Goal: Task Accomplishment & Management: Complete application form

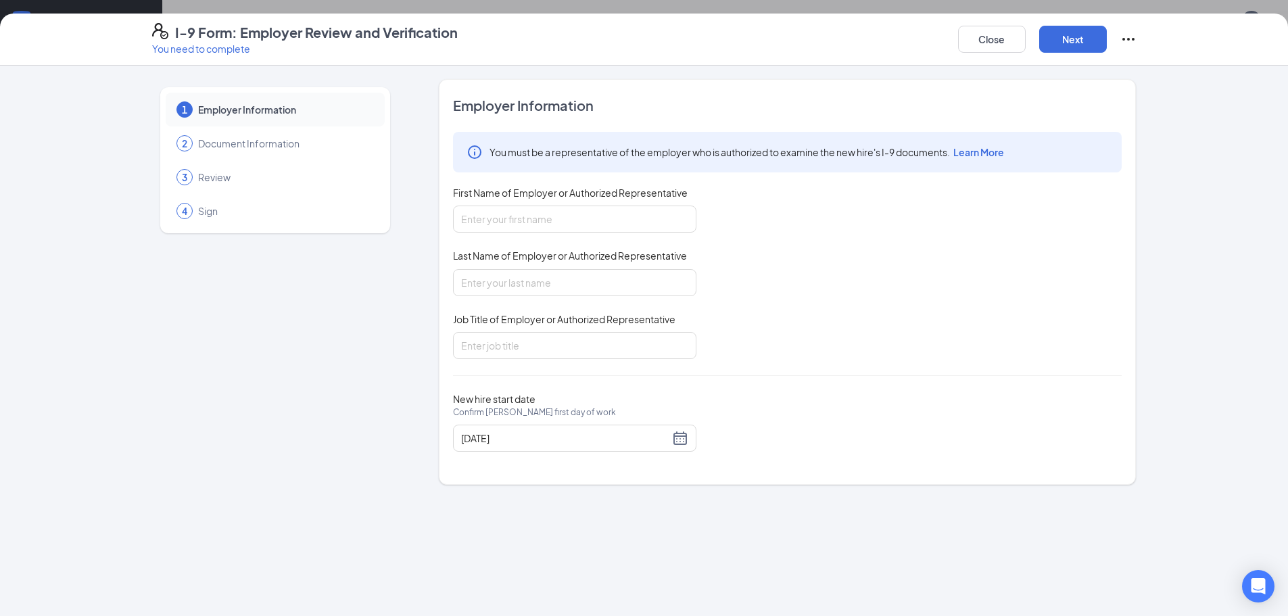
scroll to position [74, 0]
click at [565, 217] on input "First Name of Employer or Authorized Representative" at bounding box center [574, 219] width 243 height 27
click at [656, 212] on input "First Name of Employer or Authorized Representative" at bounding box center [574, 219] width 243 height 27
type input "[PERSON_NAME]"
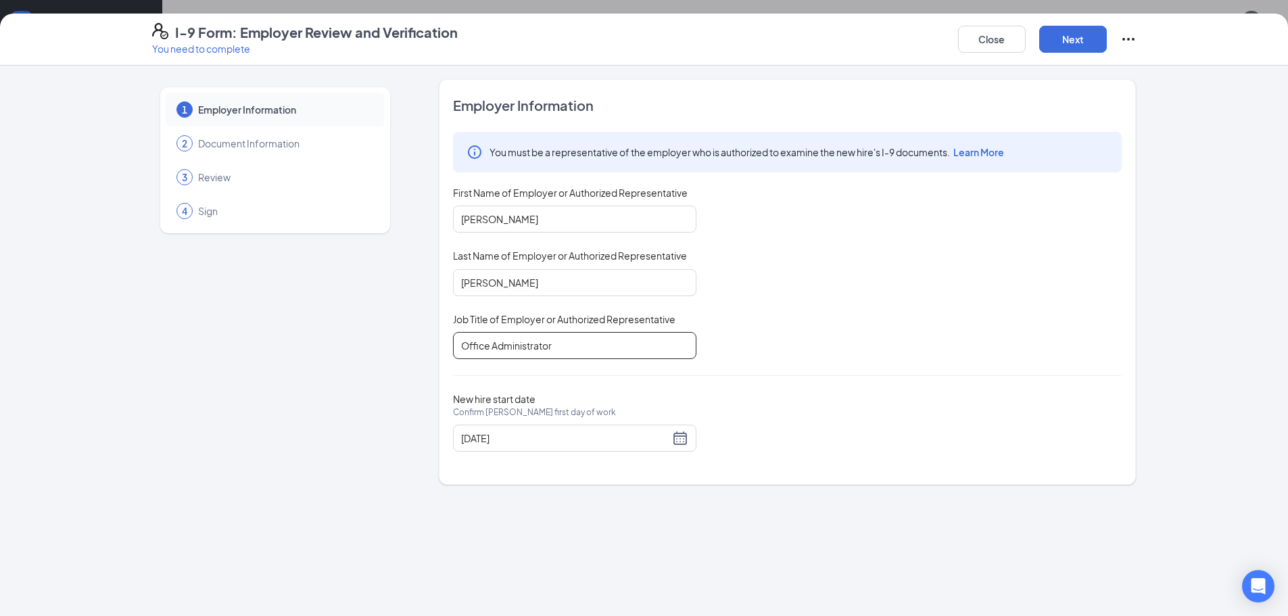
type input "Office Administrator"
click at [838, 281] on div "You must be a representative of the employer who is authorized to examine the n…" at bounding box center [787, 245] width 669 height 227
click at [1072, 44] on button "Next" at bounding box center [1073, 39] width 68 height 27
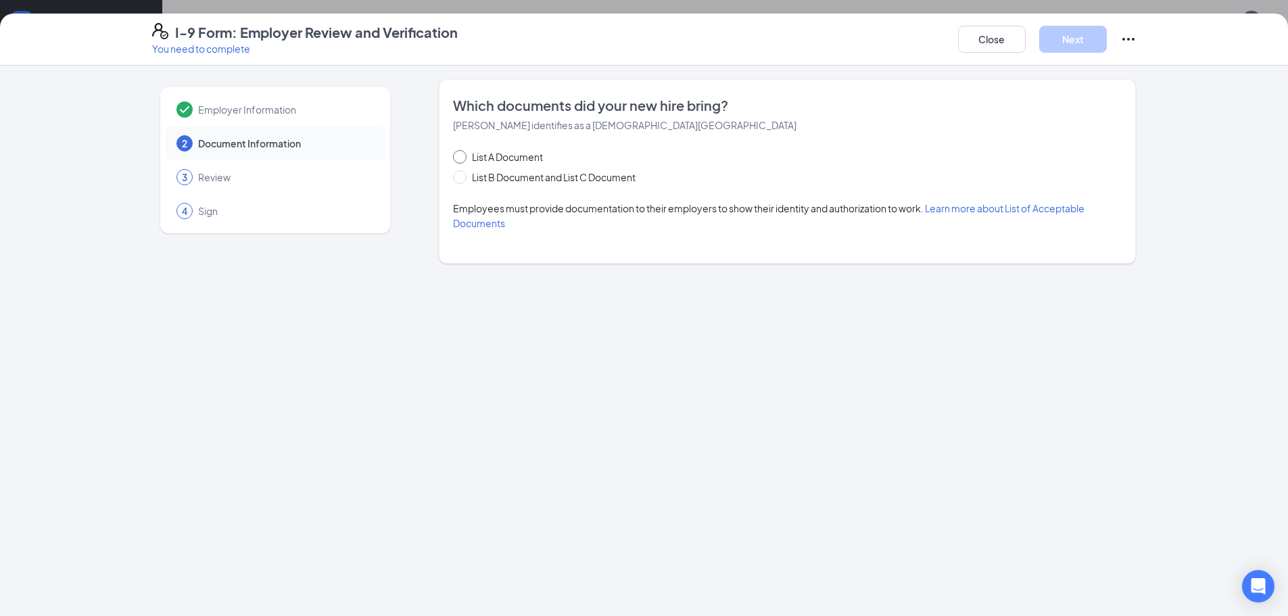
click at [512, 156] on span "List A Document" at bounding box center [507, 156] width 82 height 15
click at [462, 156] on input "List A Document" at bounding box center [457, 154] width 9 height 9
radio input "true"
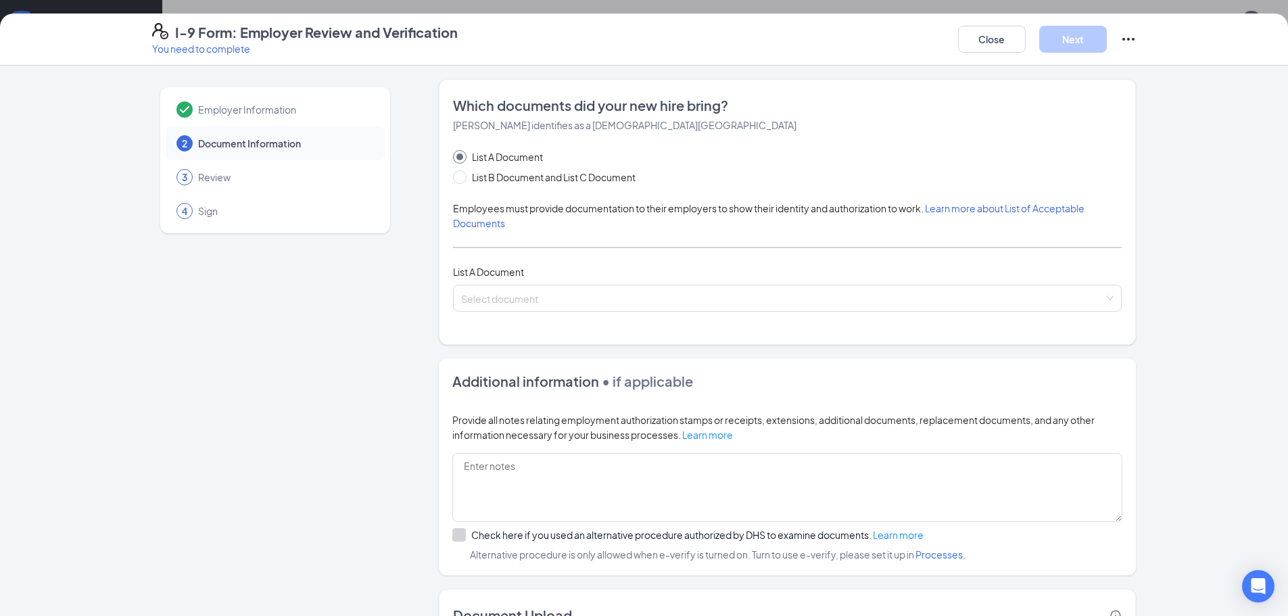
click at [543, 281] on div "List A Document List B Document and List C Document Employees must provide docu…" at bounding box center [787, 230] width 669 height 162
click at [536, 316] on div "Which documents did your new hire bring? [PERSON_NAME] identifies as a [DEMOGRA…" at bounding box center [787, 212] width 669 height 232
click at [545, 307] on span at bounding box center [782, 298] width 643 height 26
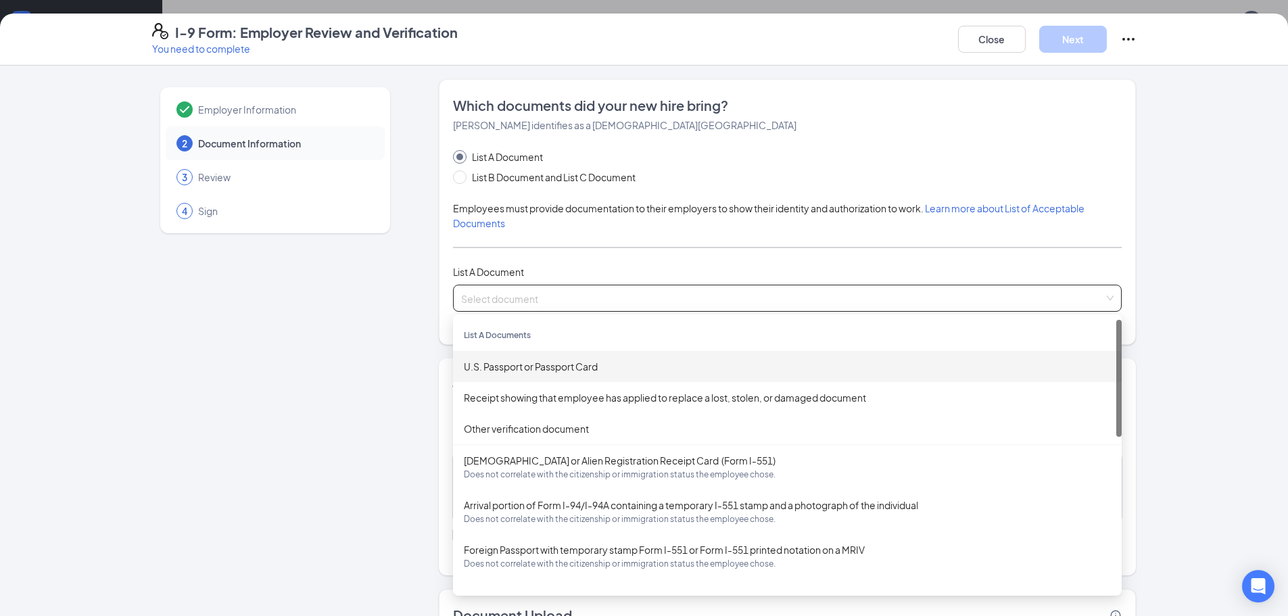
click at [552, 370] on div "U.S. Passport or Passport Card" at bounding box center [787, 366] width 647 height 15
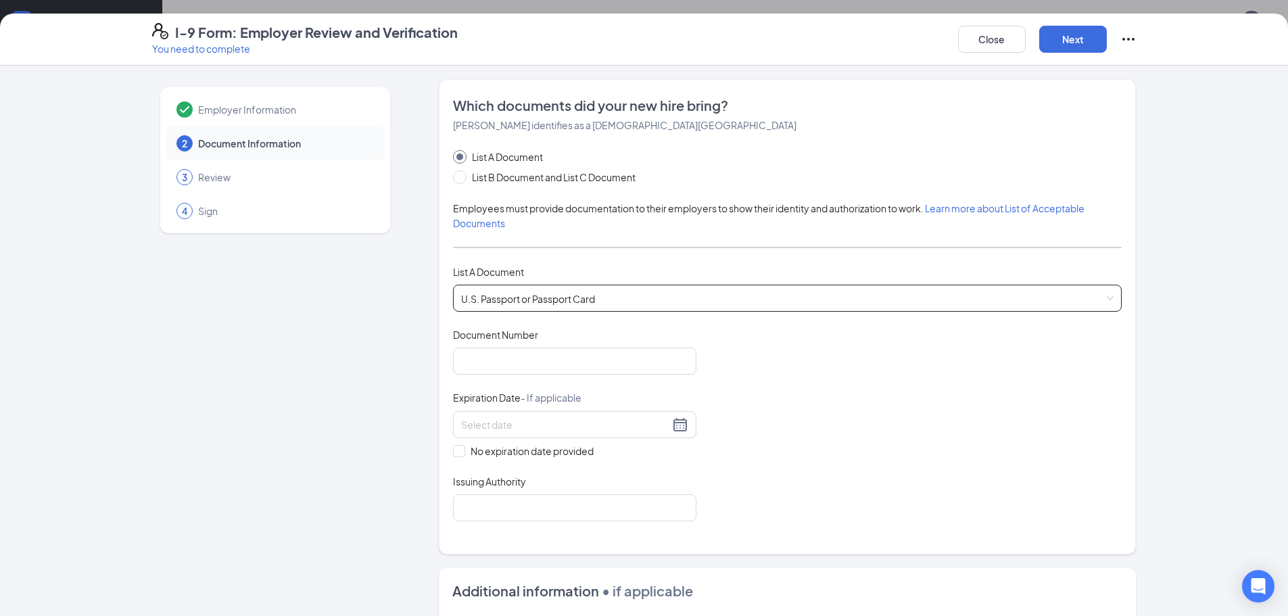
scroll to position [68, 0]
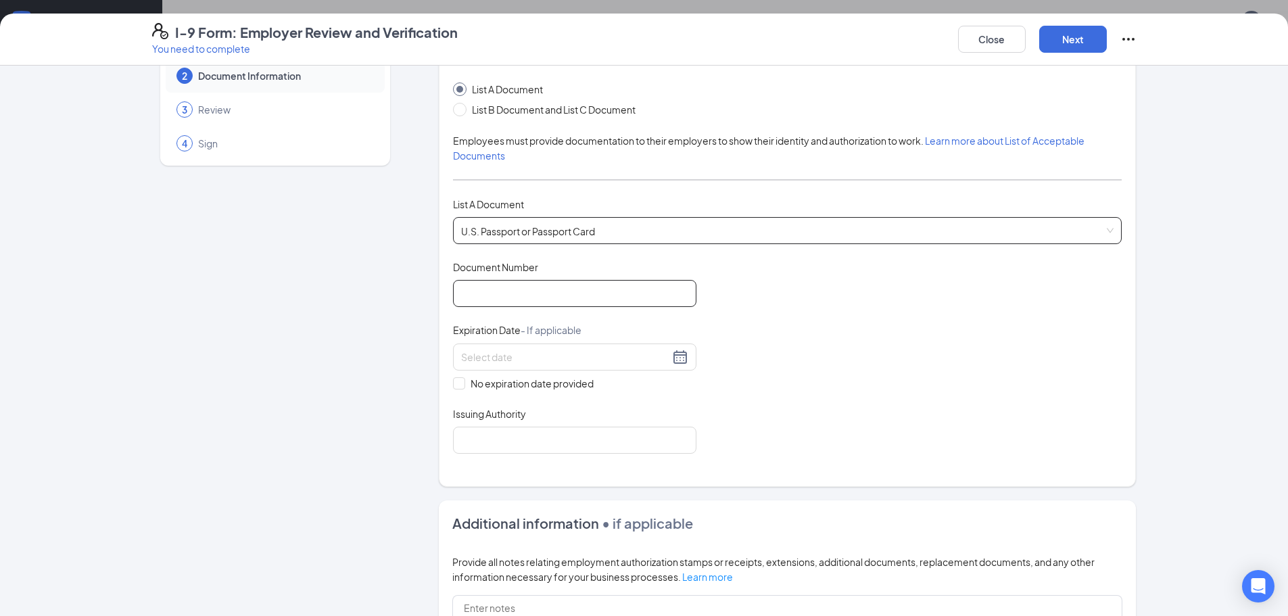
click at [575, 302] on input "Document Number" at bounding box center [574, 293] width 243 height 27
type input "A27639669"
click at [497, 357] on input at bounding box center [565, 357] width 208 height 15
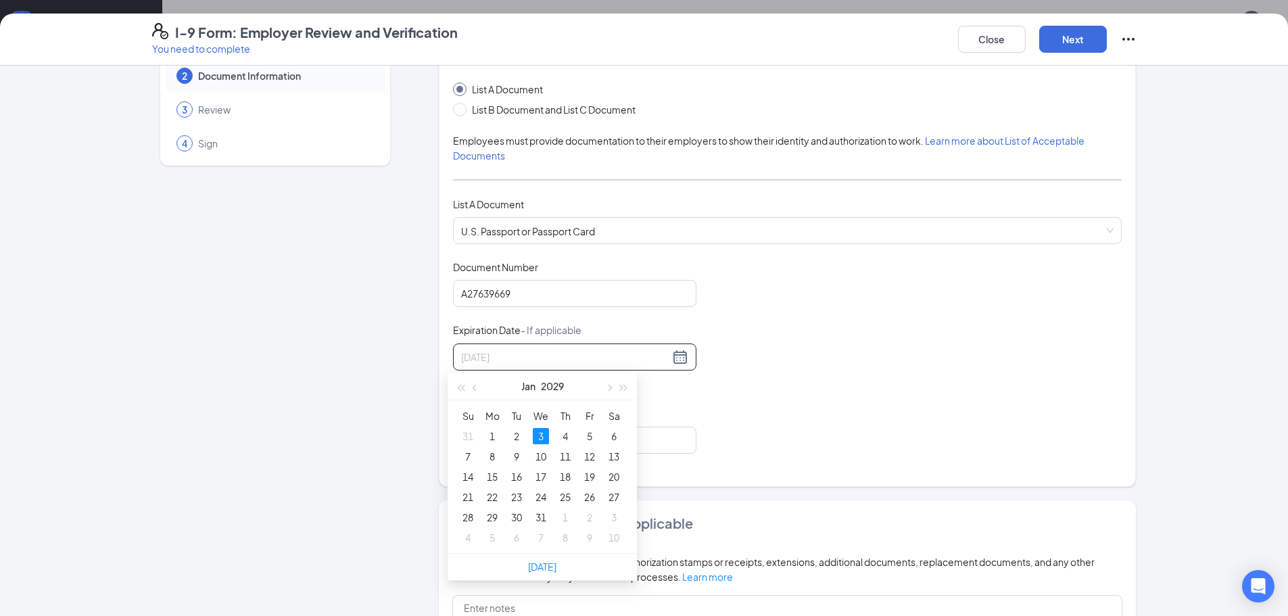
click at [540, 439] on div "3" at bounding box center [541, 436] width 16 height 16
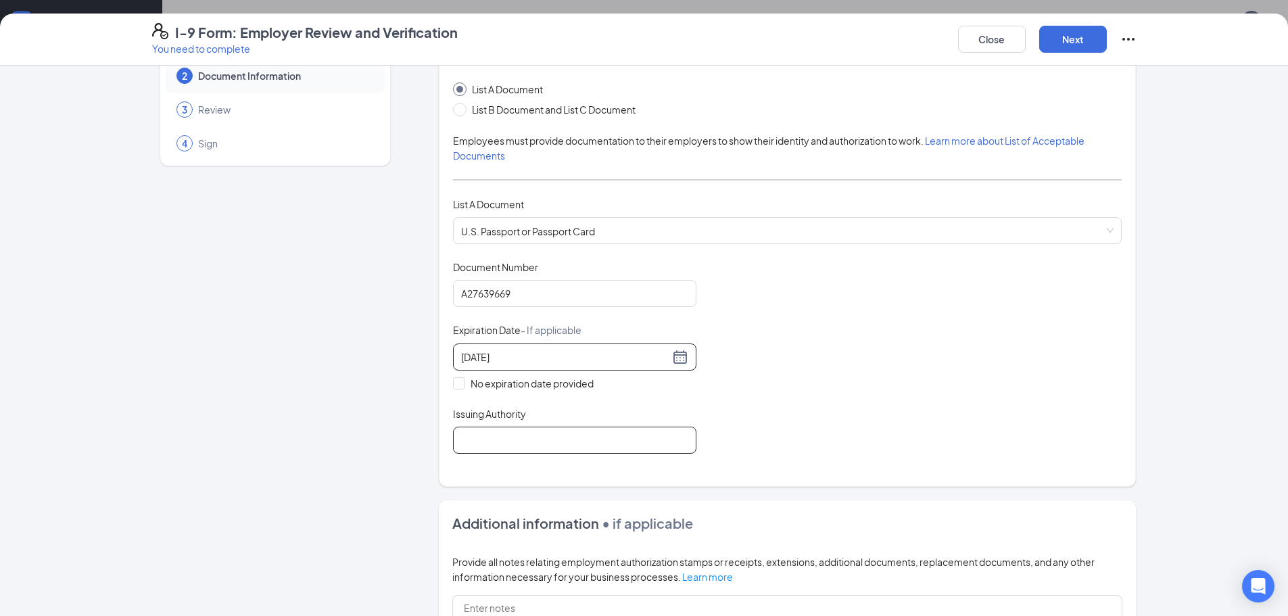
type input "[DATE]"
click at [594, 450] on input "Issuing Authority" at bounding box center [574, 440] width 243 height 27
type input "The [GEOGRAPHIC_DATA]"
click at [1195, 368] on div "Employer Information 2 Document Information 3 Review 4 Sign Which documents did…" at bounding box center [644, 341] width 1288 height 550
click at [827, 311] on div "Document Title U.S. Passport or Passport Card Document Number [PASSPORT] Expira…" at bounding box center [787, 356] width 669 height 193
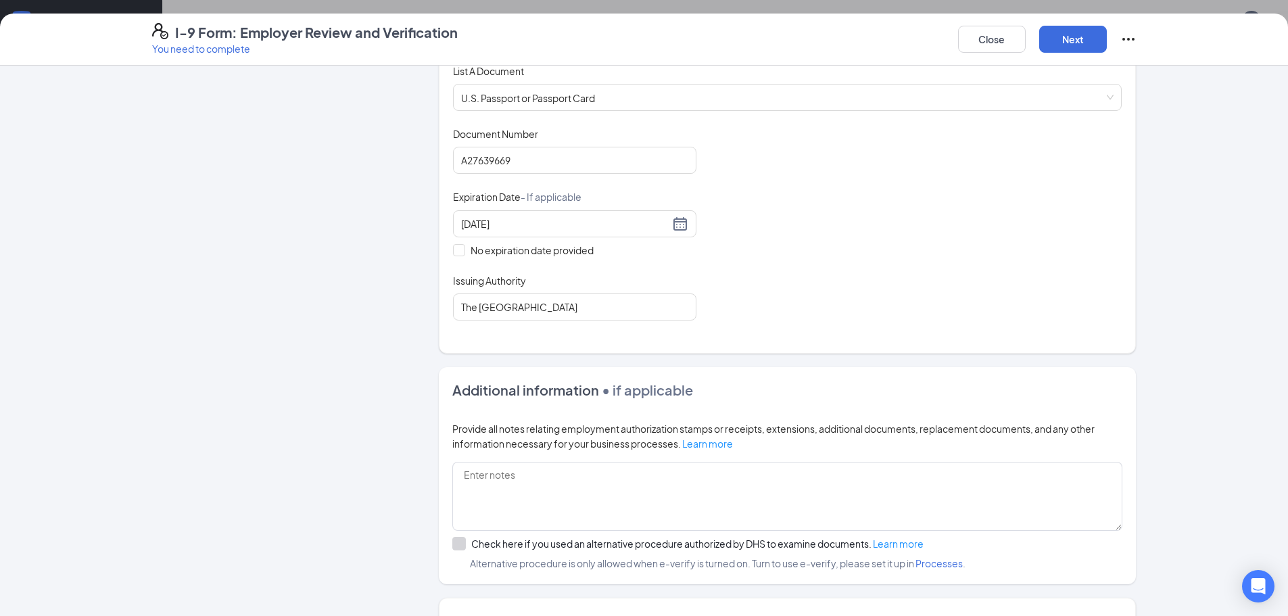
scroll to position [311, 0]
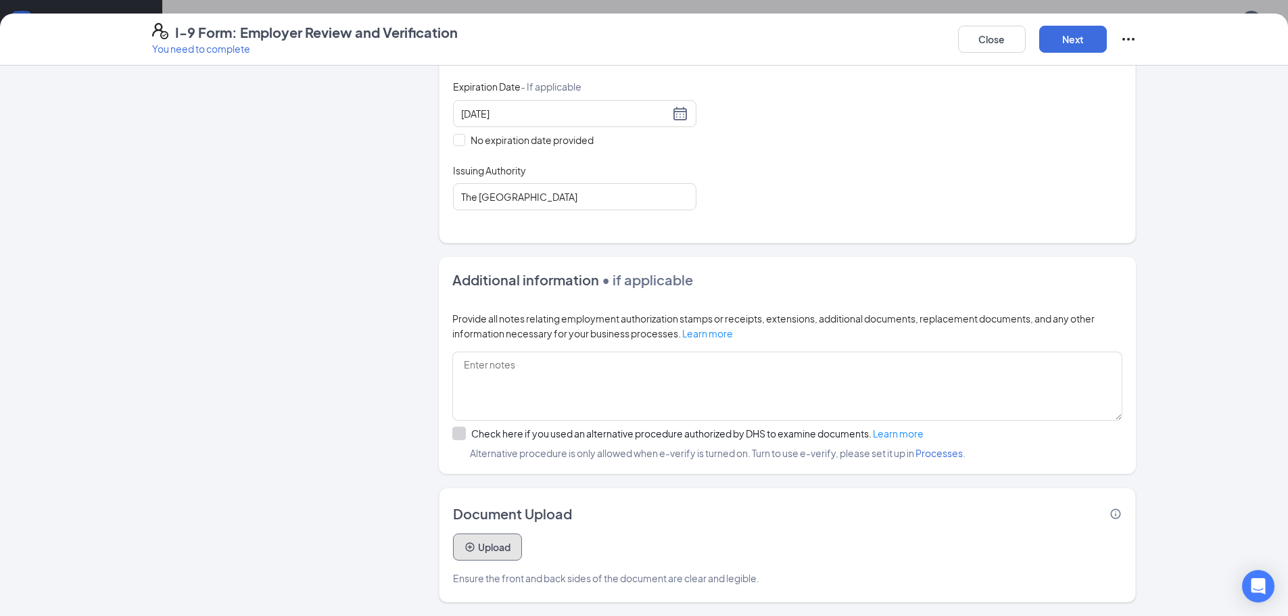
click at [477, 544] on button "Upload" at bounding box center [487, 546] width 69 height 27
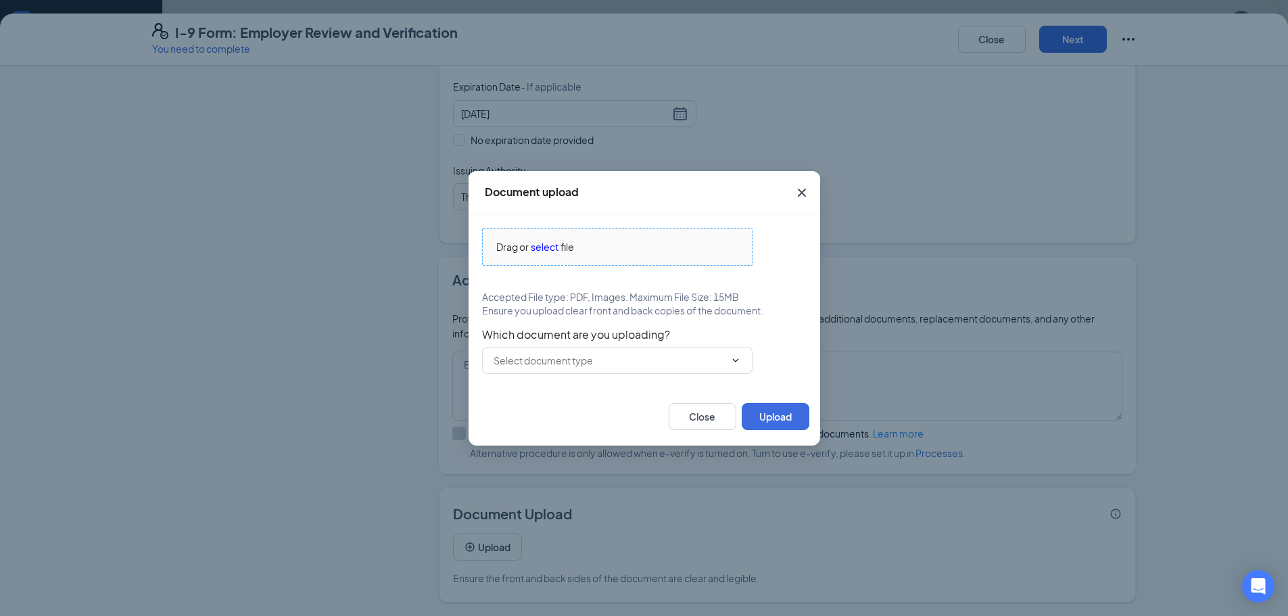
click at [546, 246] on span "select" at bounding box center [545, 246] width 28 height 15
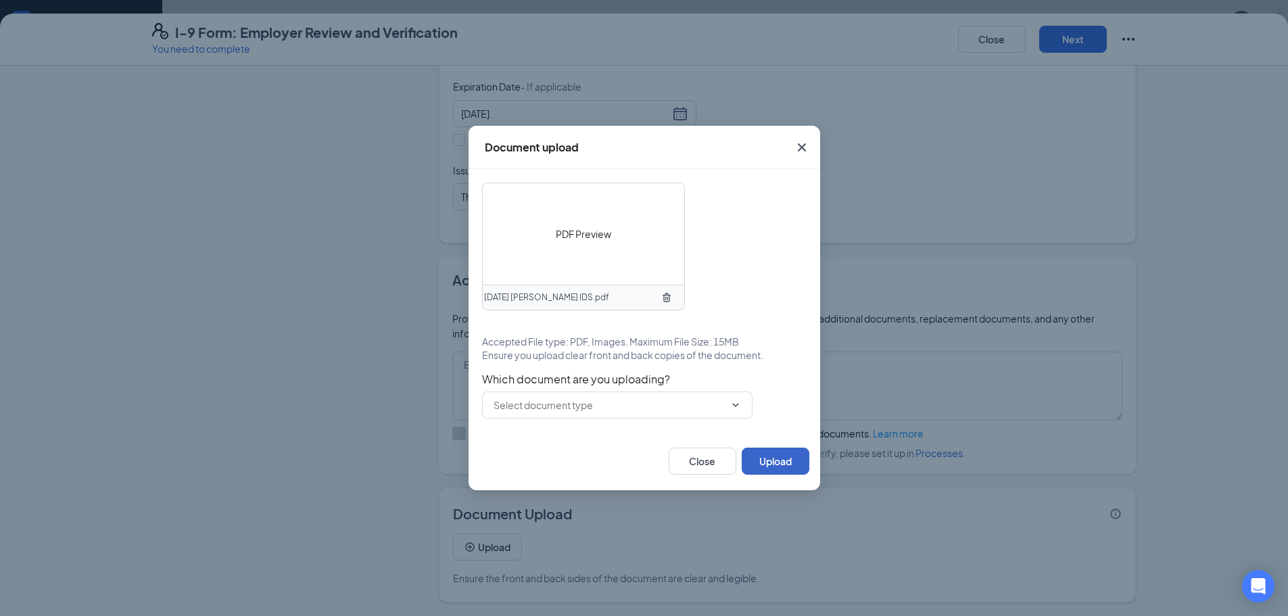
click at [789, 465] on button "Upload" at bounding box center [776, 461] width 68 height 27
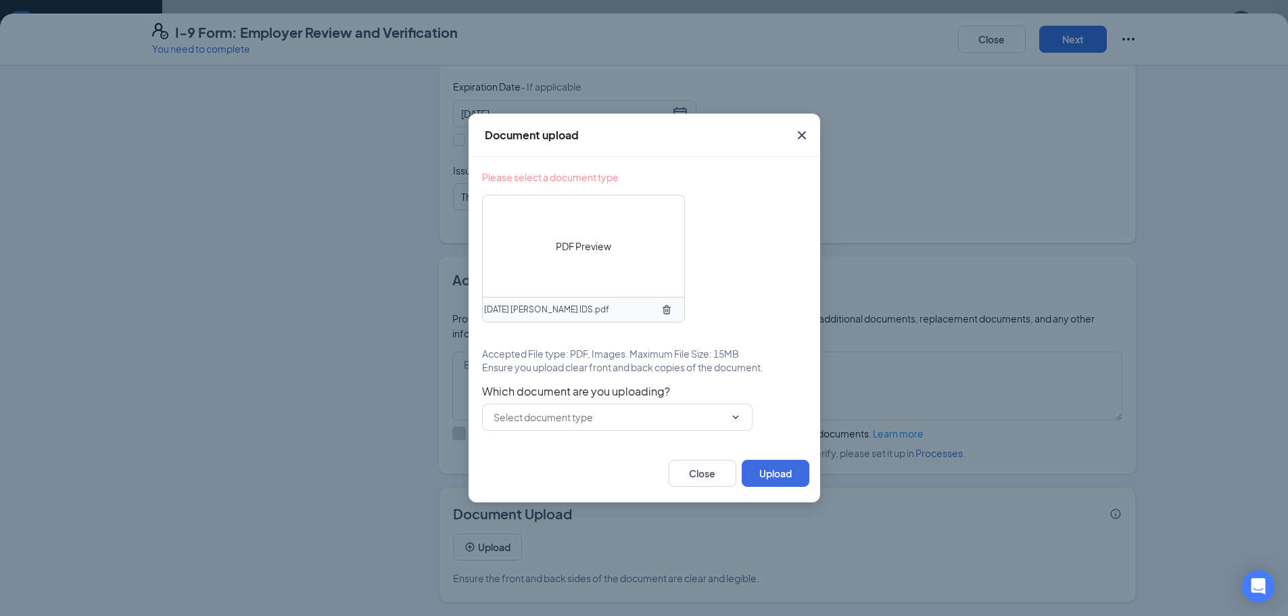
click at [581, 254] on div "PDF Preview" at bounding box center [583, 245] width 201 height 101
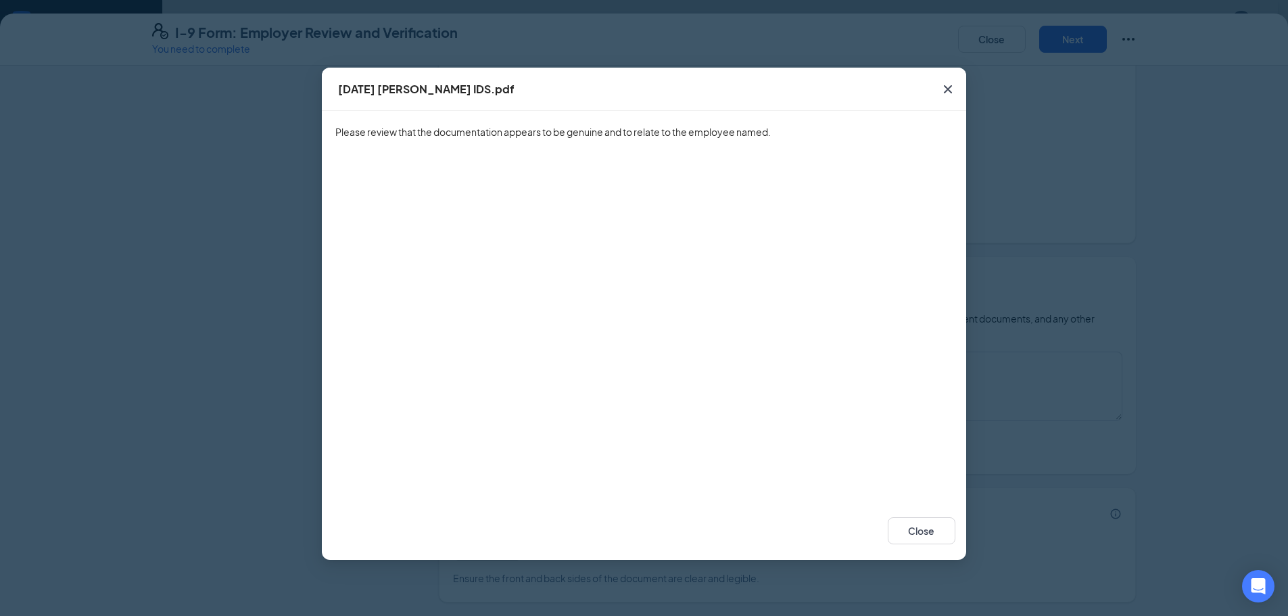
click at [948, 99] on span "Close" at bounding box center [948, 89] width 37 height 37
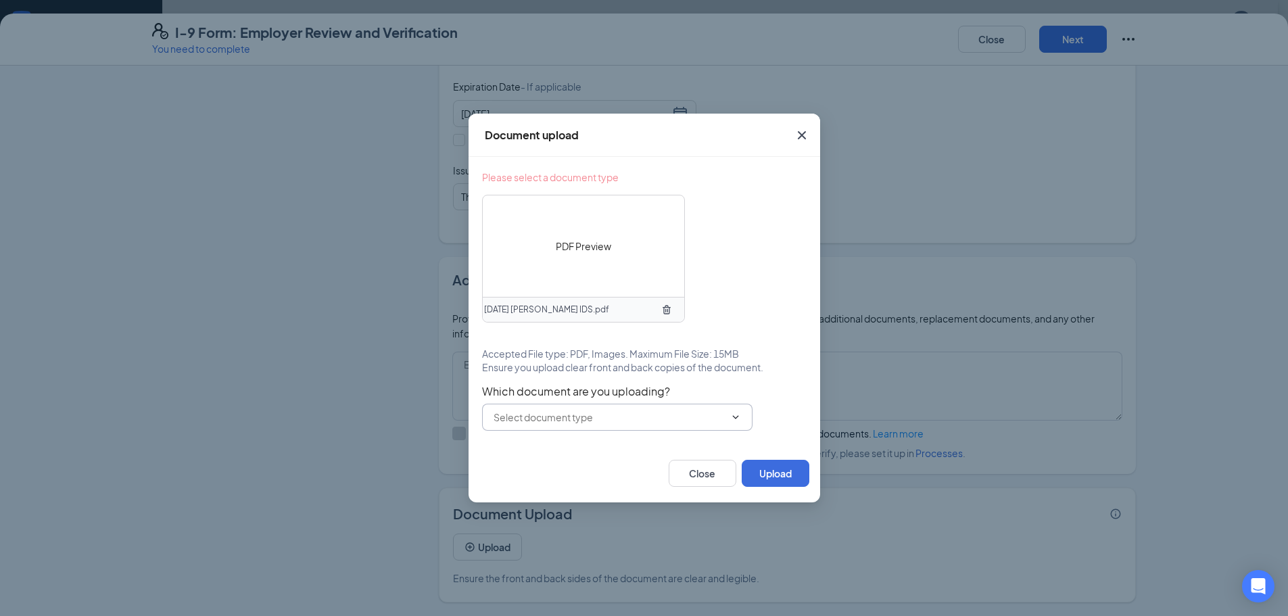
click at [671, 424] on input "text" at bounding box center [609, 417] width 231 height 15
click at [640, 450] on div "U.S. Passport or Passport Card" at bounding box center [616, 448] width 249 height 15
type input "U.S. Passport or Passport Card"
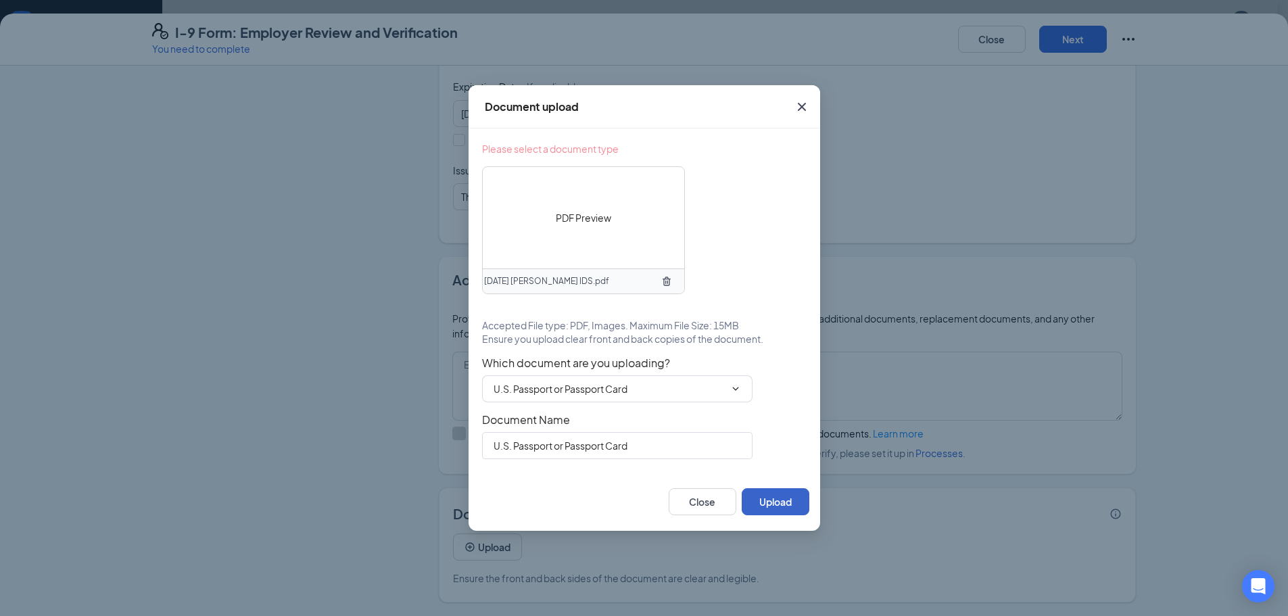
click at [775, 508] on button "Upload" at bounding box center [776, 501] width 68 height 27
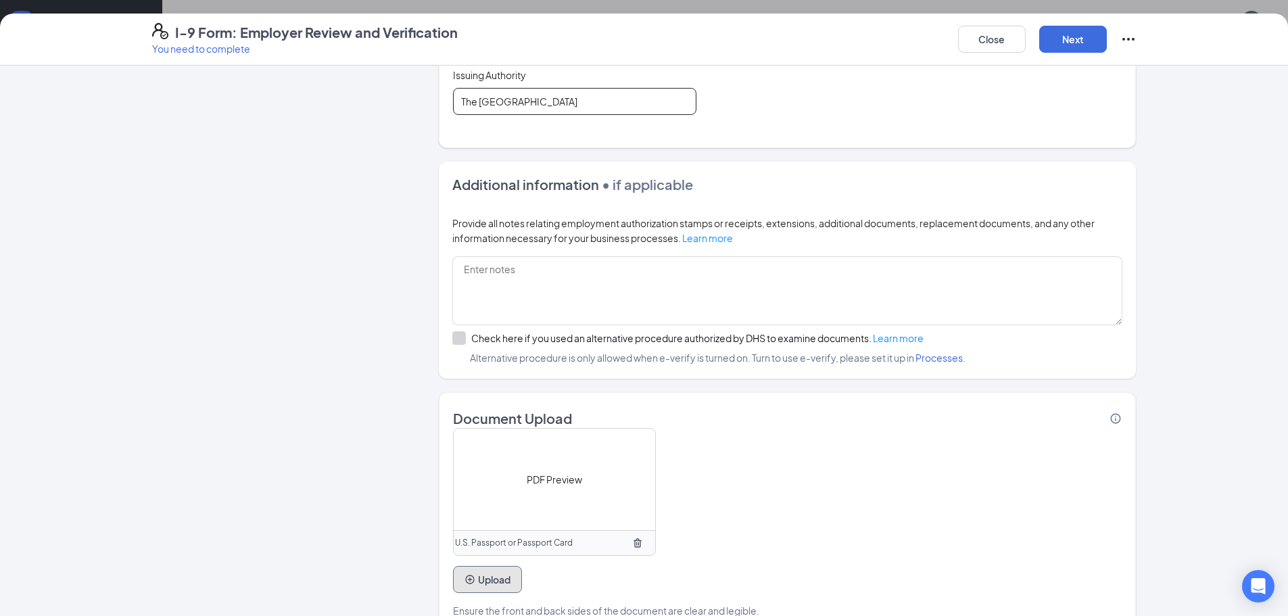
scroll to position [439, 0]
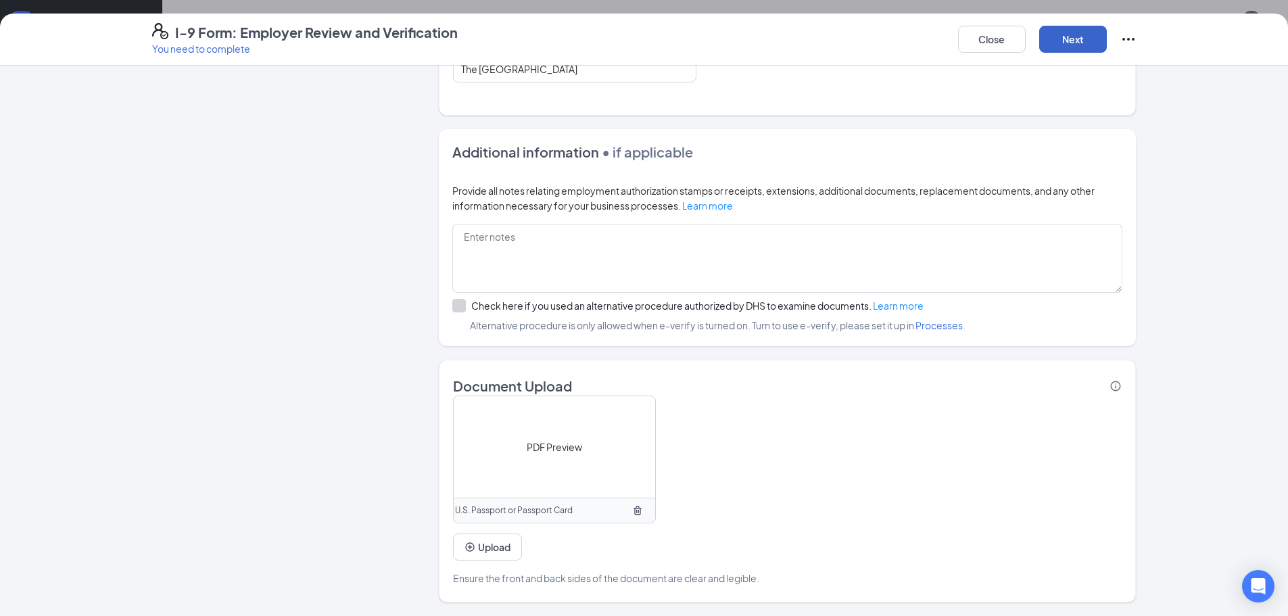
click at [1066, 47] on button "Next" at bounding box center [1073, 39] width 68 height 27
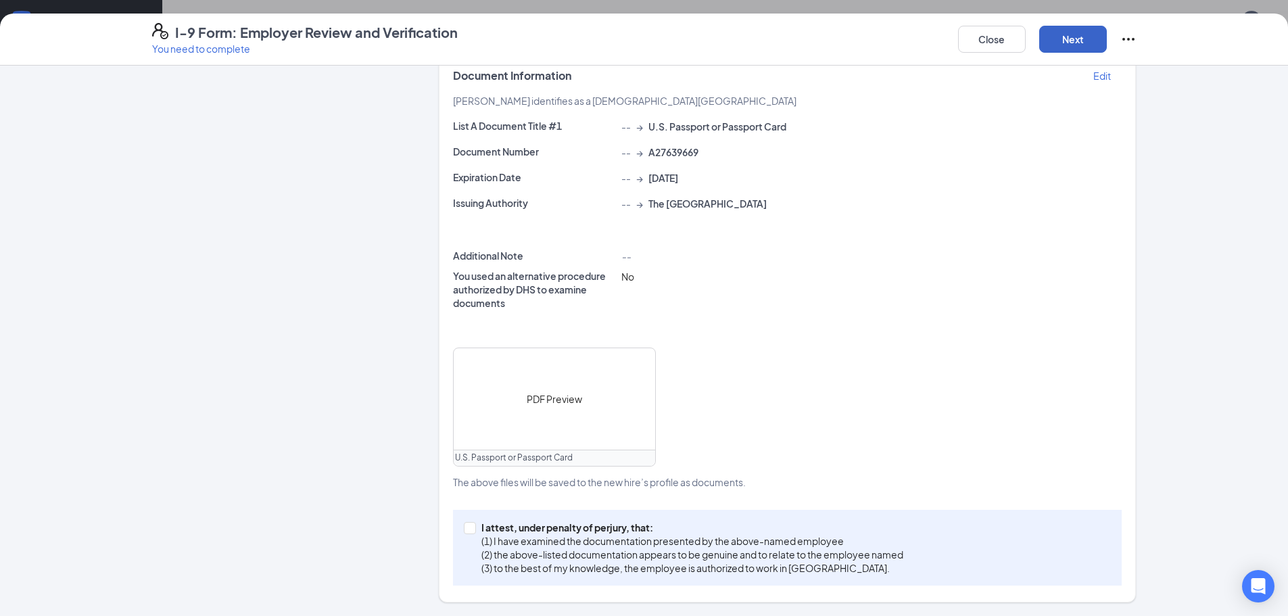
scroll to position [230, 0]
click at [464, 525] on input "I attest, under penalty of [PERSON_NAME], that: (1) I have examined the documen…" at bounding box center [468, 526] width 9 height 9
checkbox input "true"
click at [1084, 43] on button "Next" at bounding box center [1073, 39] width 68 height 27
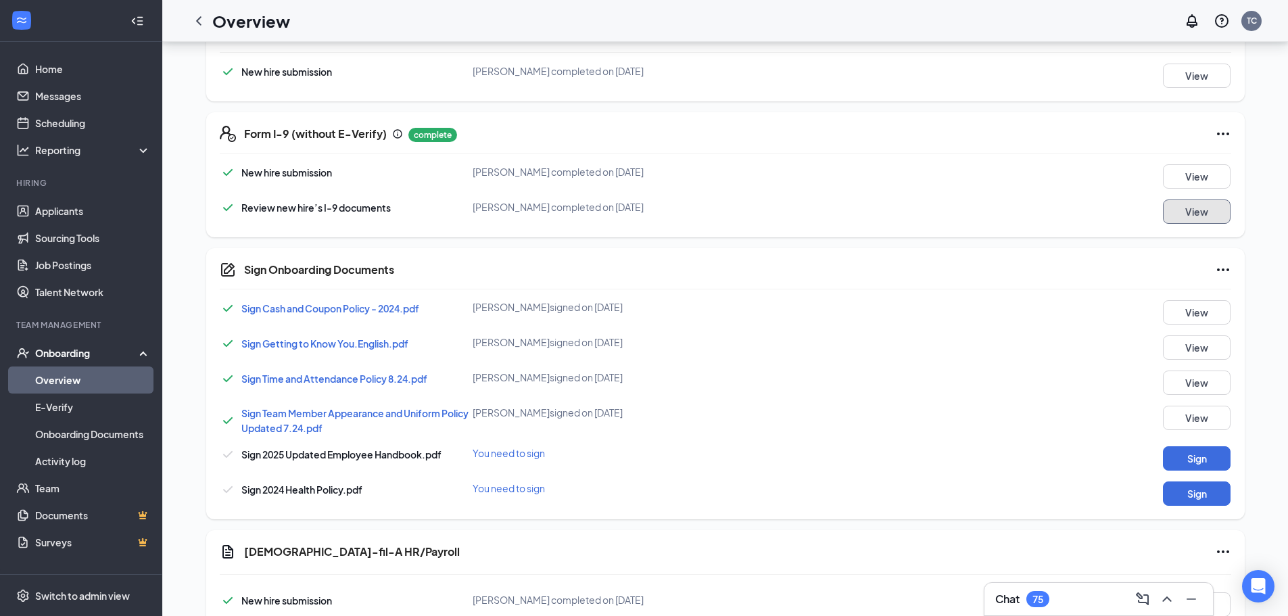
scroll to position [521, 0]
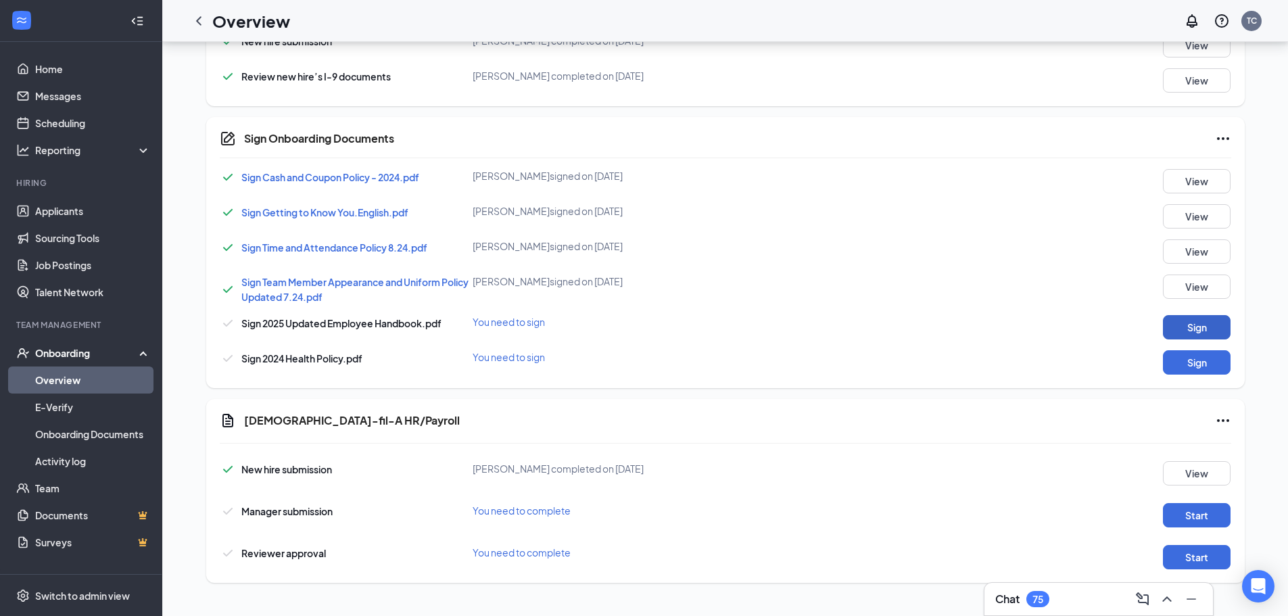
click at [1200, 331] on button "Sign" at bounding box center [1197, 327] width 68 height 24
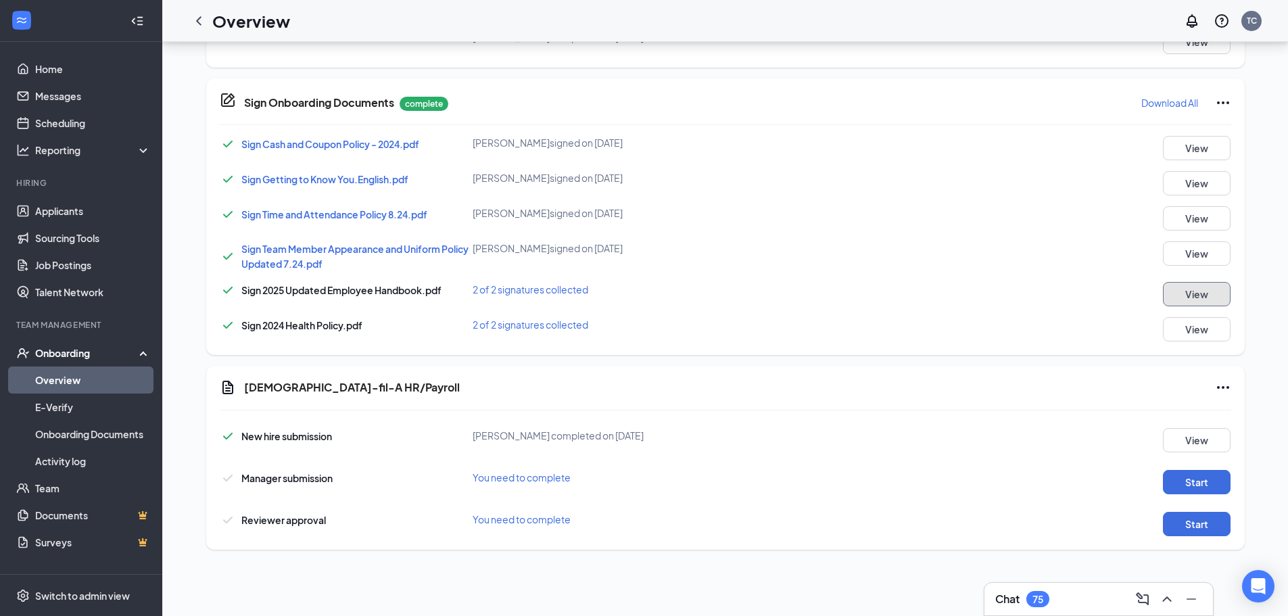
scroll to position [600, 0]
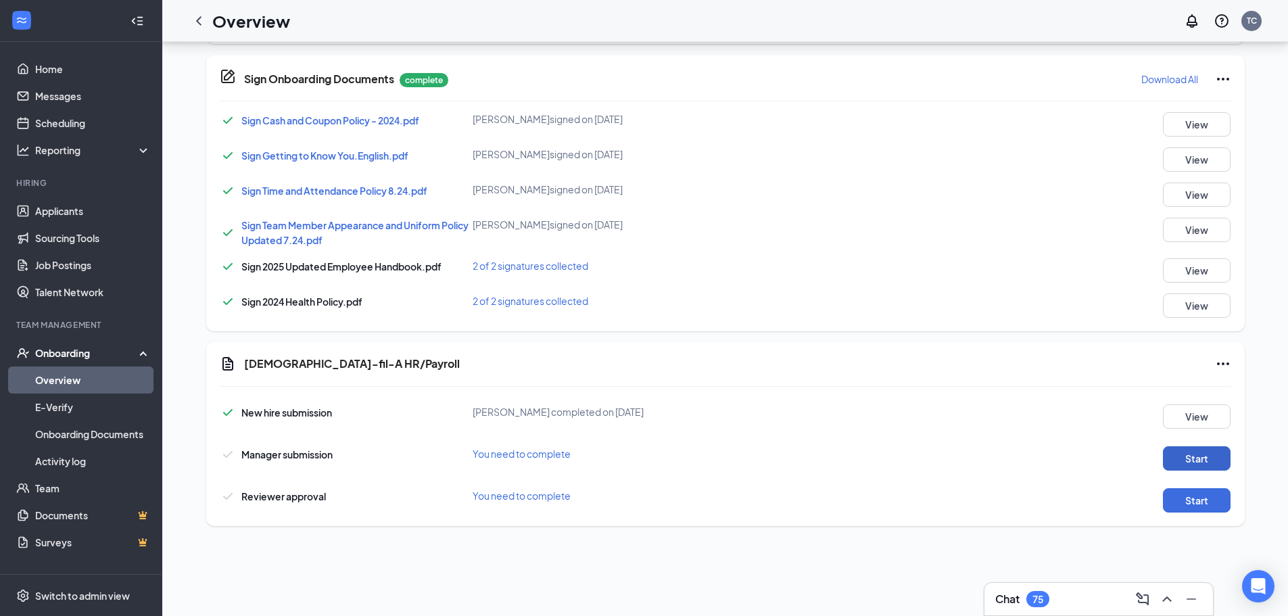
click at [1197, 457] on button "Start" at bounding box center [1197, 458] width 68 height 24
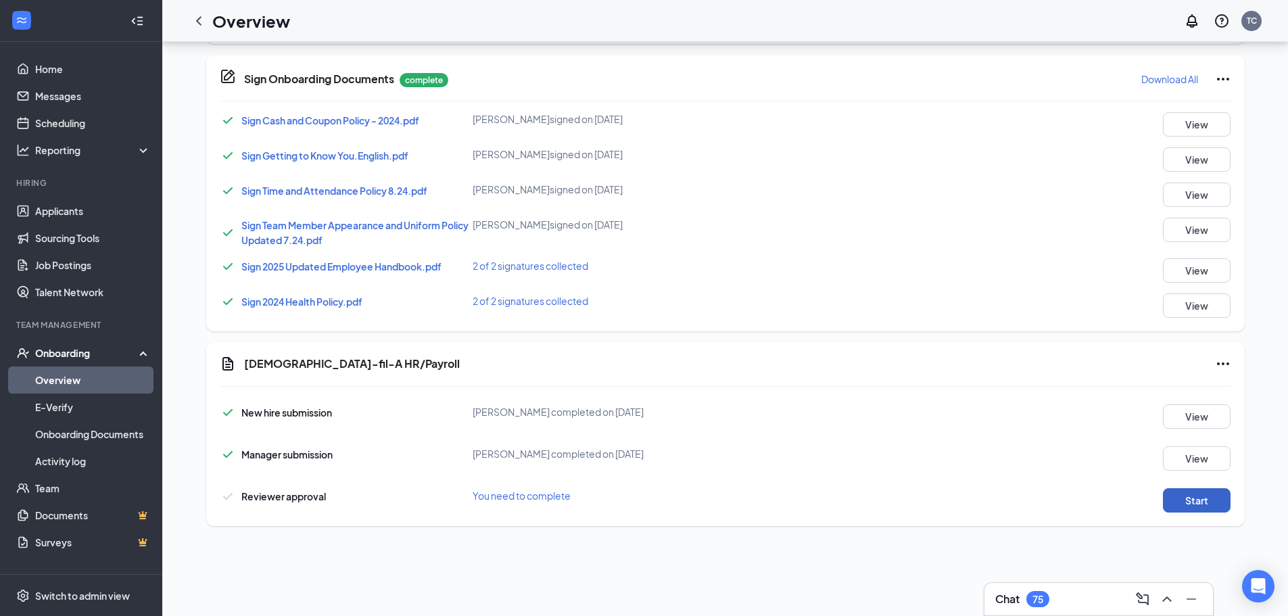
click at [1216, 498] on button "Start" at bounding box center [1197, 500] width 68 height 24
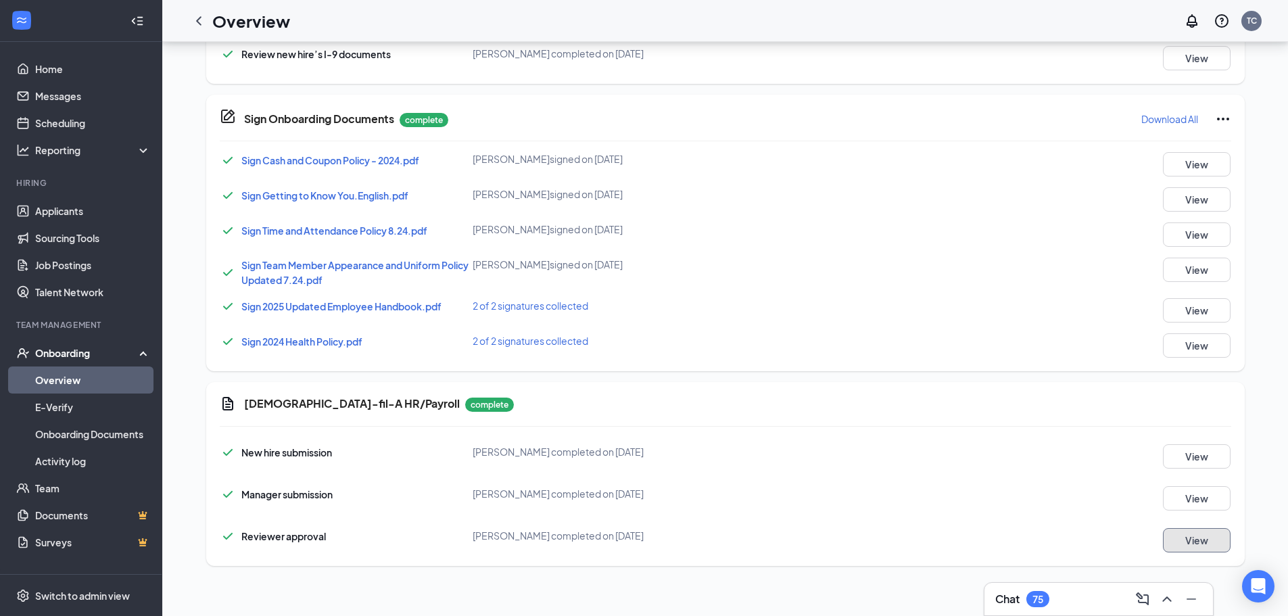
scroll to position [0, 0]
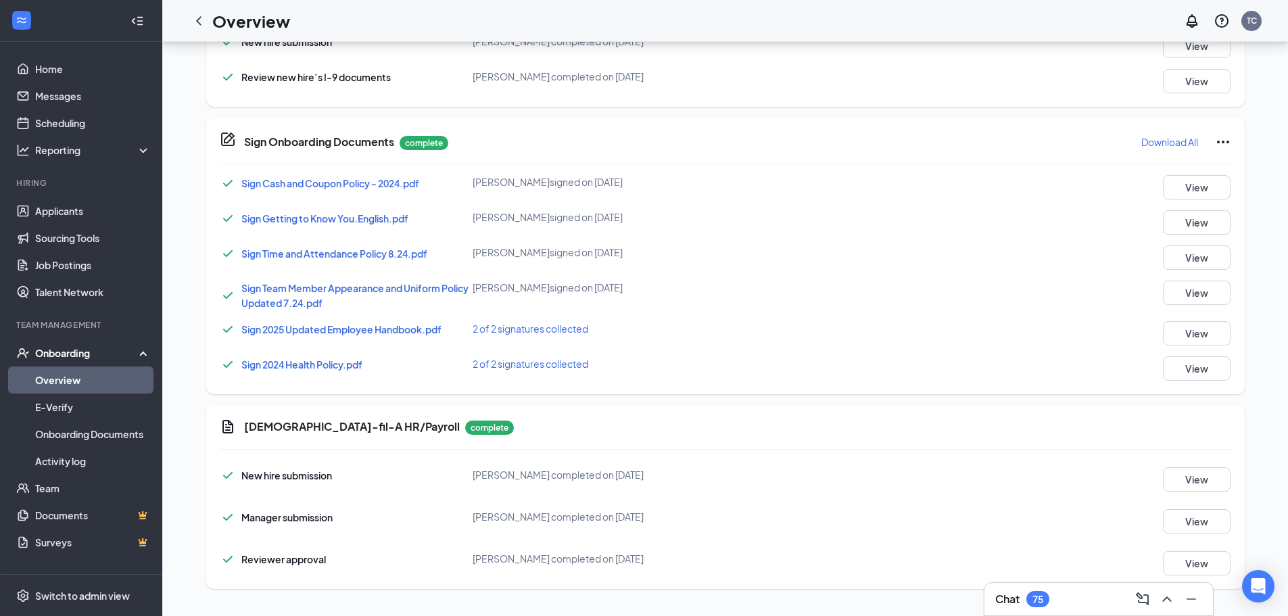
click at [216, 18] on h1 "Overview" at bounding box center [251, 20] width 78 height 23
click at [206, 22] on icon "ChevronLeft" at bounding box center [199, 21] width 16 height 16
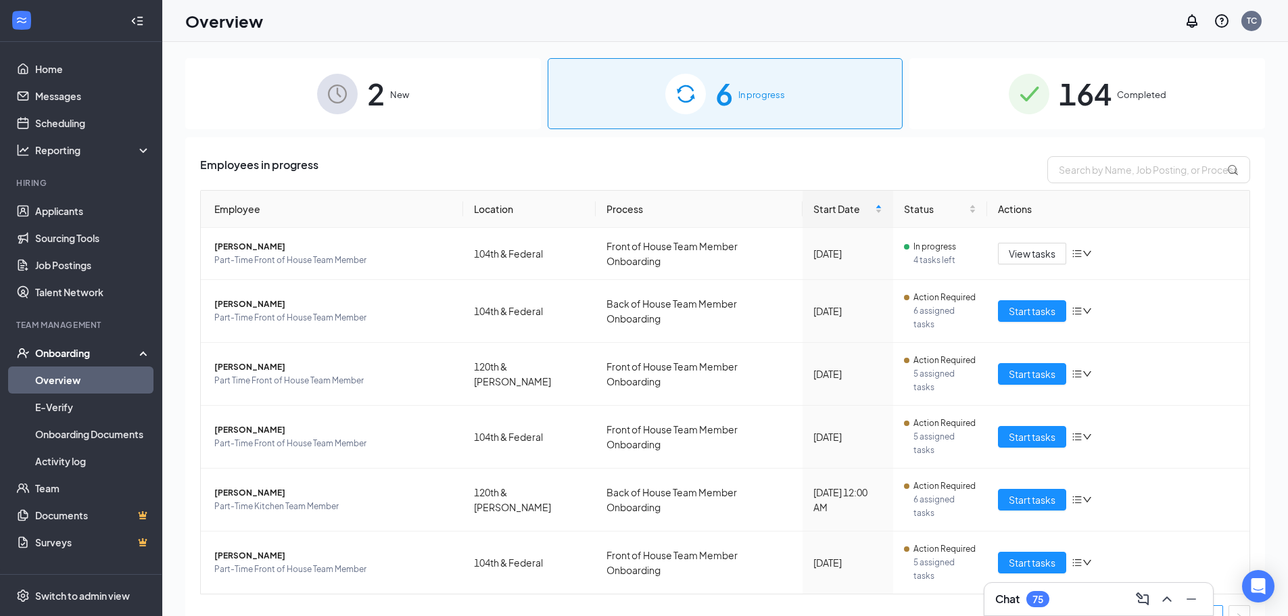
click at [1107, 93] on span "164" at bounding box center [1085, 93] width 53 height 47
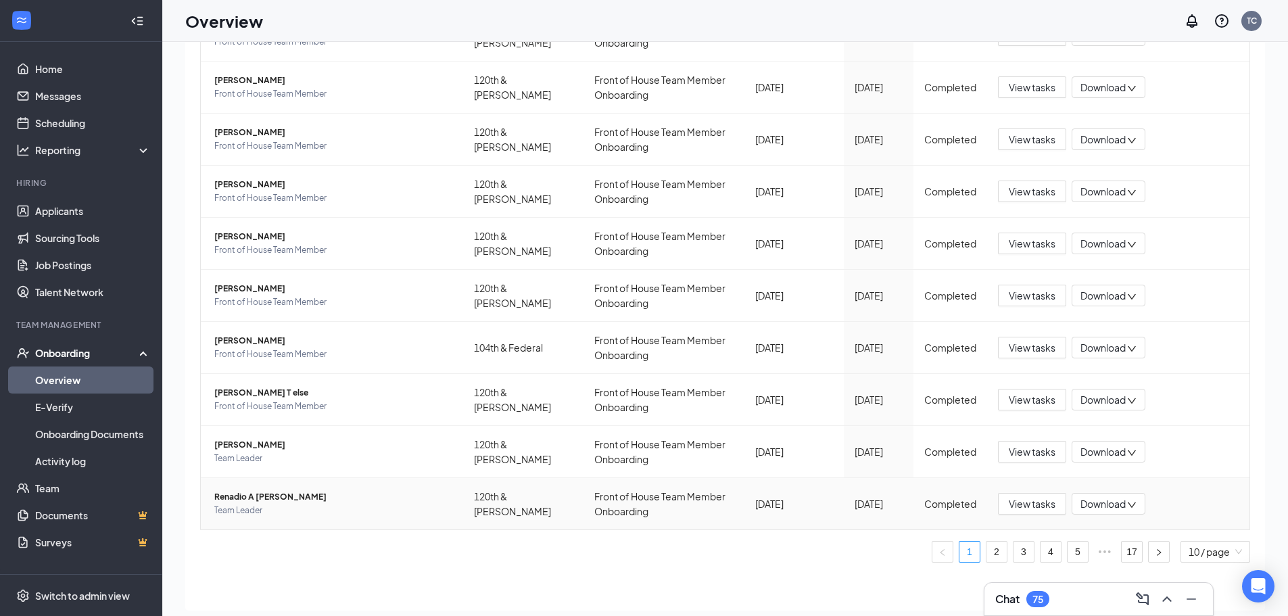
scroll to position [61, 0]
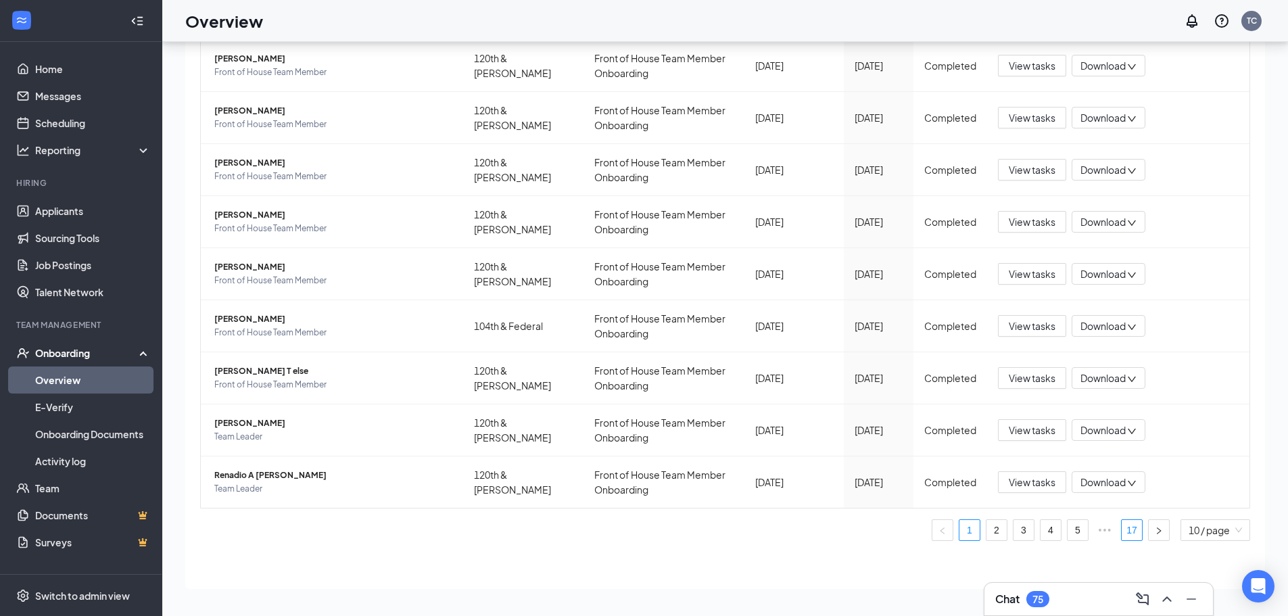
click at [1122, 531] on link "17" at bounding box center [1132, 530] width 20 height 20
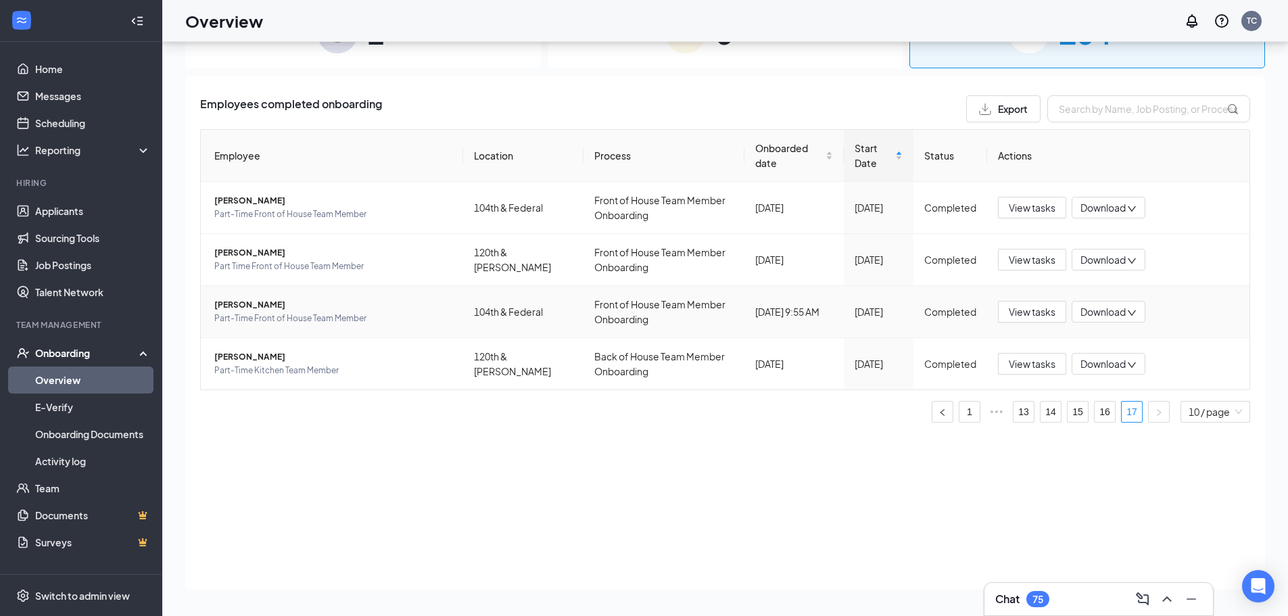
click at [1100, 308] on span "Download" at bounding box center [1102, 312] width 45 height 14
click at [1132, 373] on div "Download files" at bounding box center [1153, 375] width 146 height 16
click at [261, 256] on span "[PERSON_NAME]" at bounding box center [333, 253] width 238 height 14
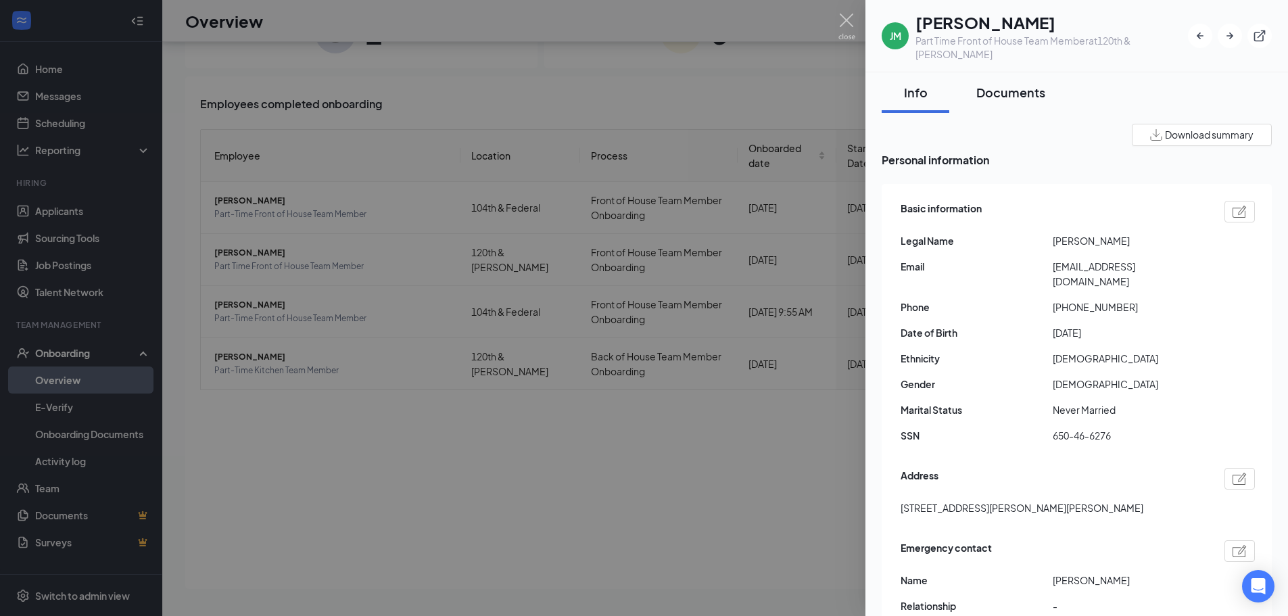
click at [1005, 84] on div "Documents" at bounding box center [1010, 92] width 69 height 17
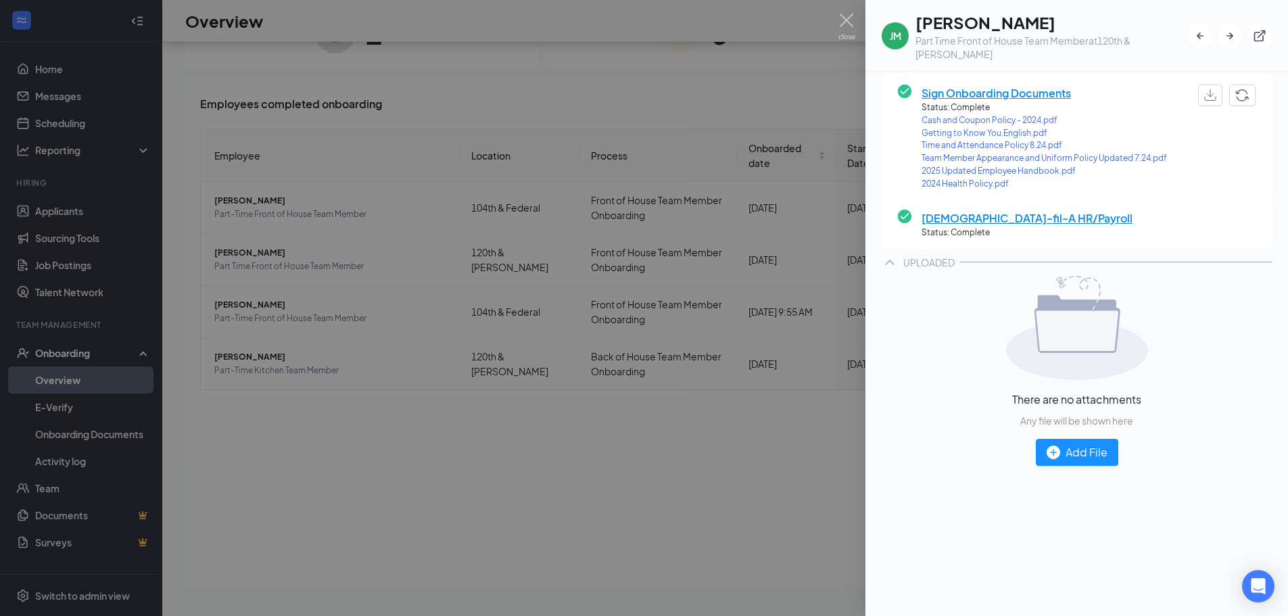
scroll to position [135, 0]
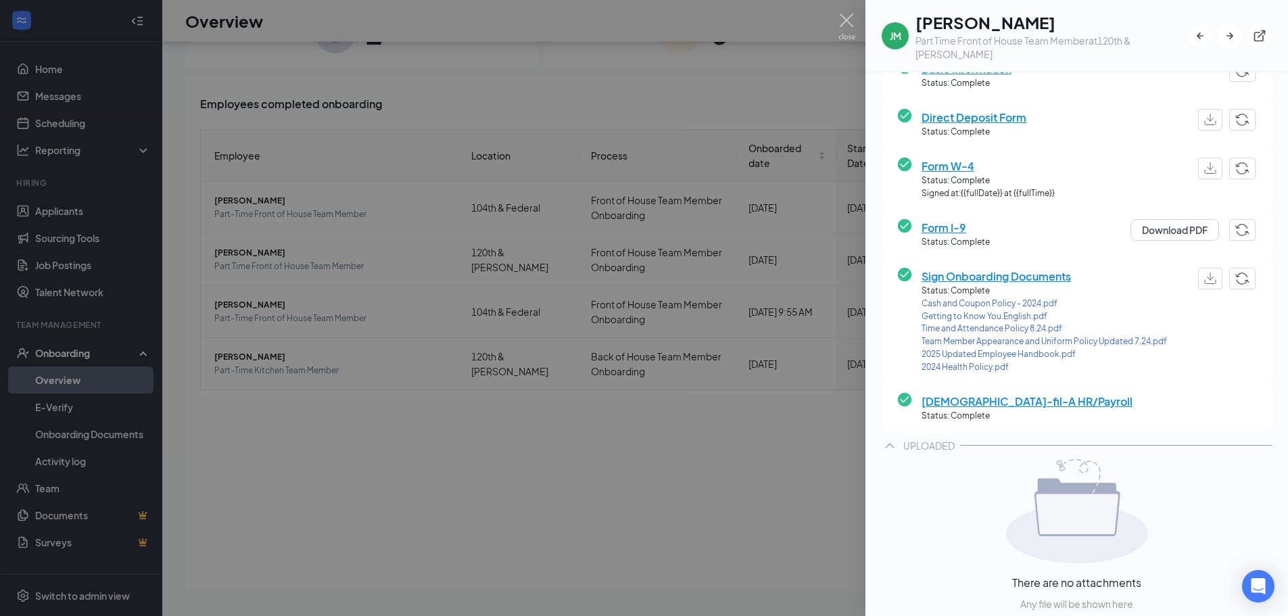
click at [818, 473] on div at bounding box center [644, 308] width 1288 height 616
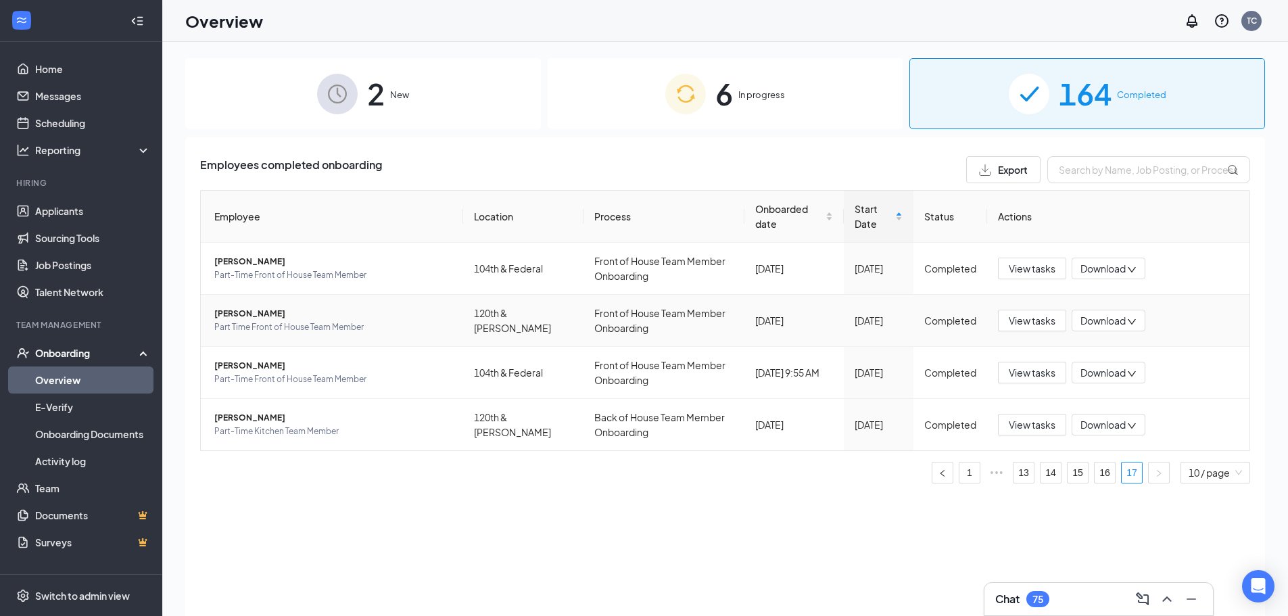
click at [316, 328] on span "Part Time Front of House Team Member" at bounding box center [333, 327] width 238 height 14
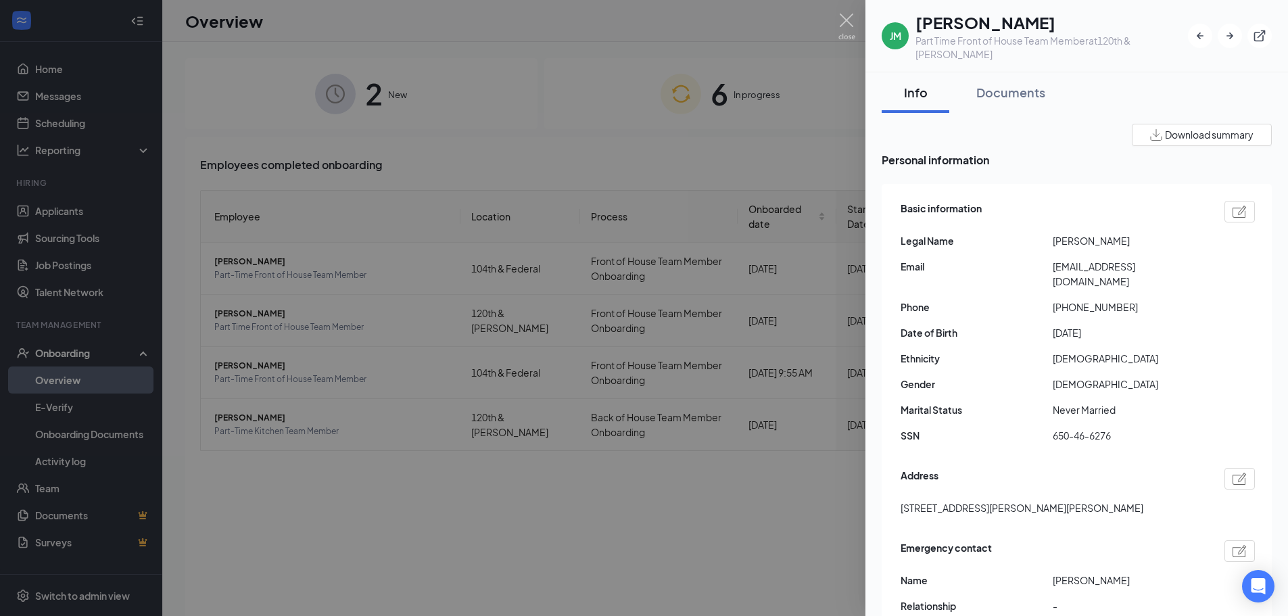
click at [629, 539] on div at bounding box center [644, 308] width 1288 height 616
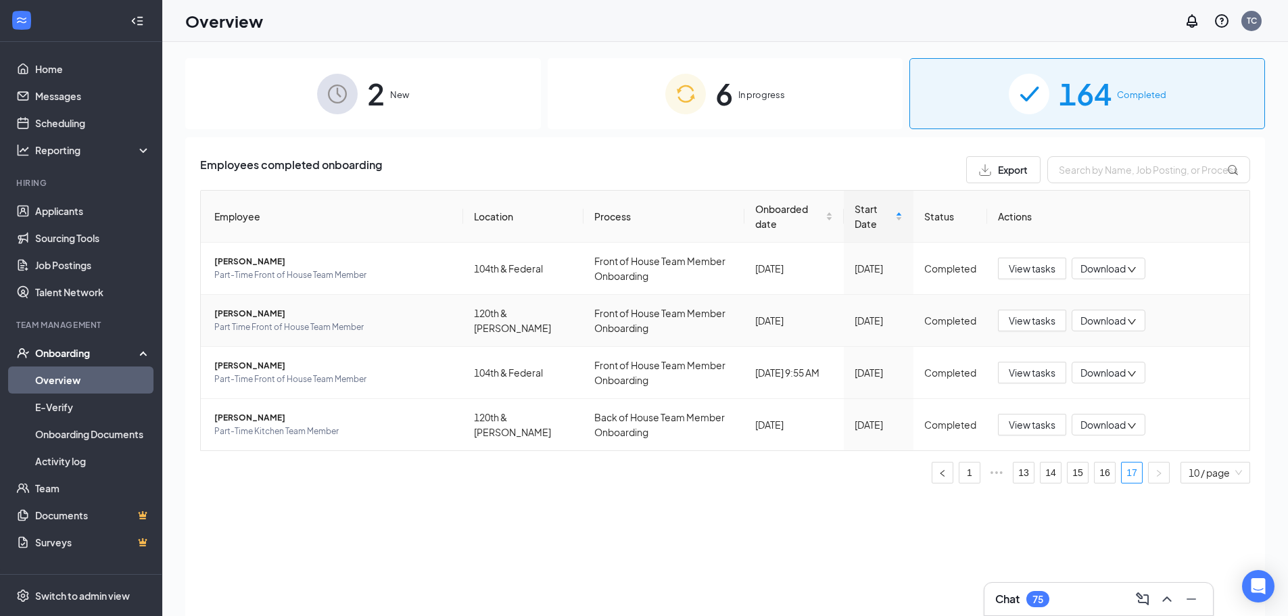
click at [1109, 319] on span "Download" at bounding box center [1102, 321] width 45 height 14
click at [1123, 379] on div "Download files" at bounding box center [1145, 384] width 146 height 16
click at [1130, 266] on icon "down" at bounding box center [1131, 269] width 9 height 9
click at [1128, 329] on div "Download files" at bounding box center [1145, 332] width 146 height 16
click at [1097, 474] on link "16" at bounding box center [1105, 472] width 20 height 20
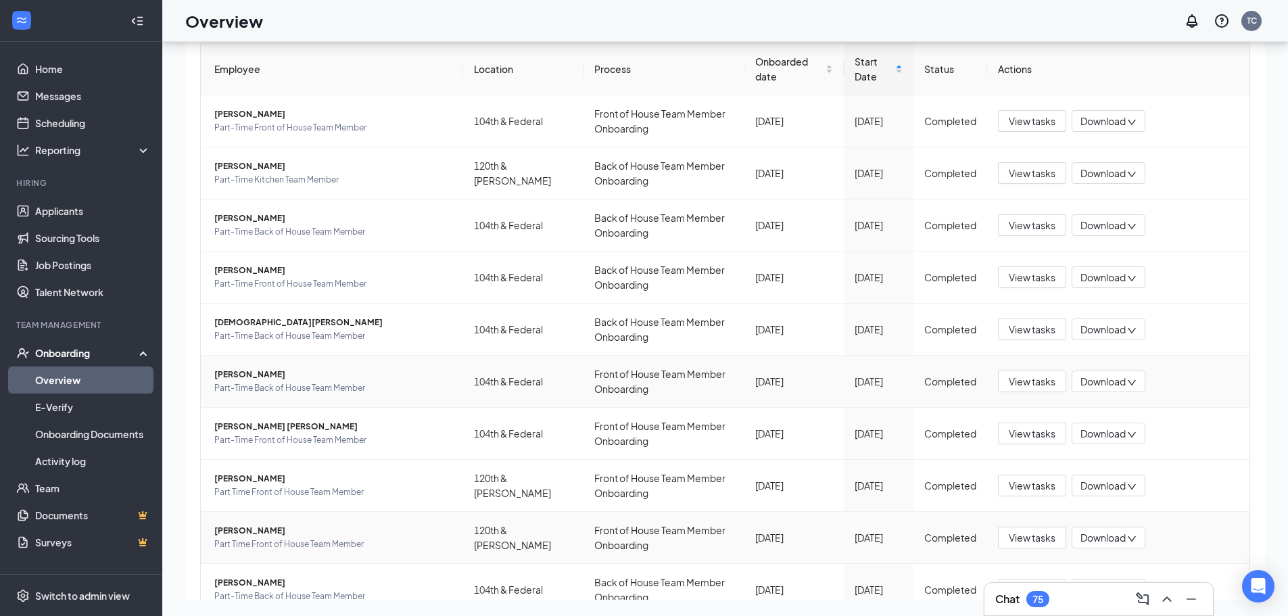
scroll to position [194, 0]
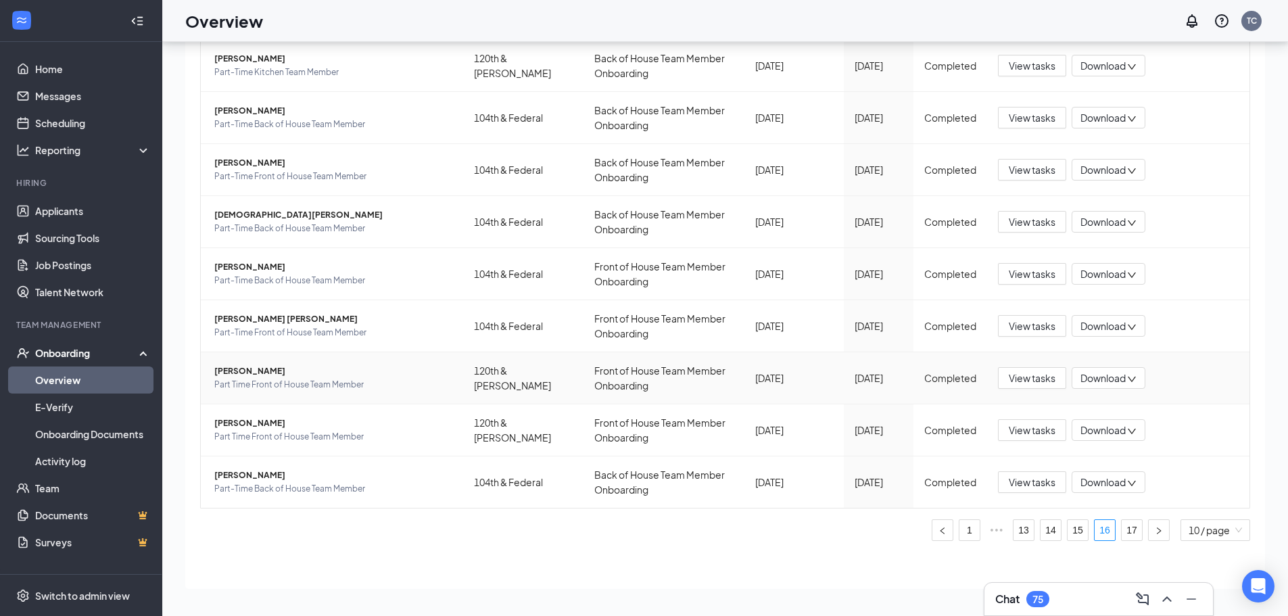
click at [1095, 377] on span "Download" at bounding box center [1102, 378] width 45 height 14
click at [1114, 437] on div "Download files" at bounding box center [1138, 441] width 146 height 16
click at [1127, 486] on icon "down" at bounding box center [1131, 483] width 9 height 9
click at [1118, 540] on div "Download files" at bounding box center [1138, 545] width 146 height 16
click at [1080, 427] on span "Download" at bounding box center [1102, 430] width 45 height 14
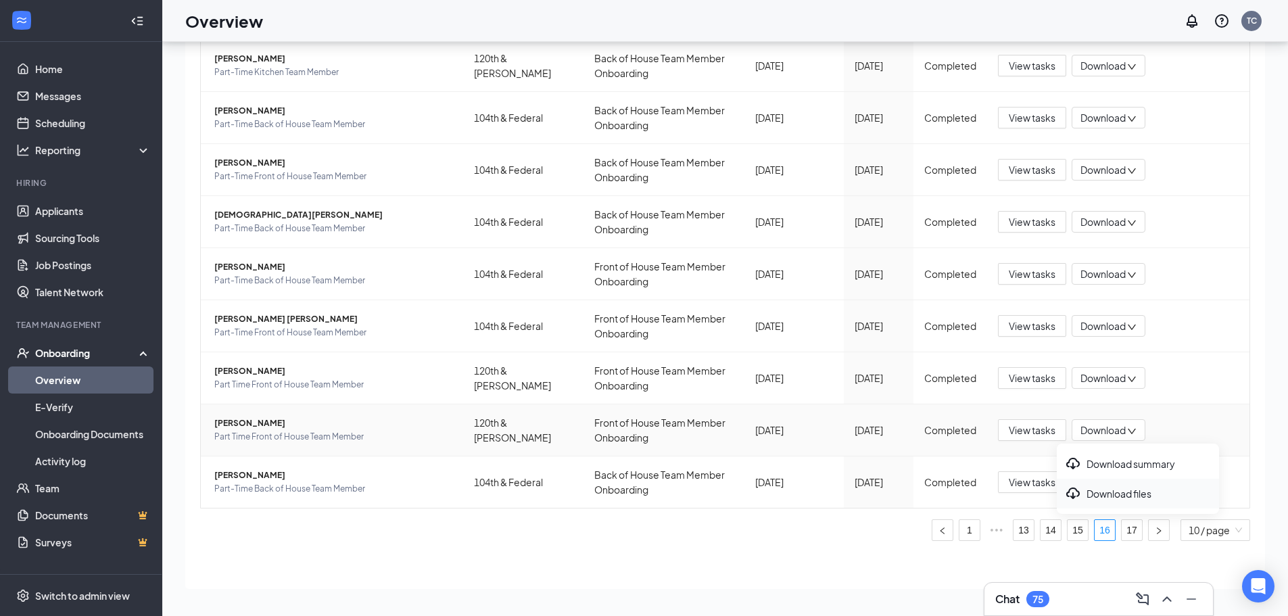
click at [1082, 489] on div "Download files" at bounding box center [1138, 493] width 146 height 16
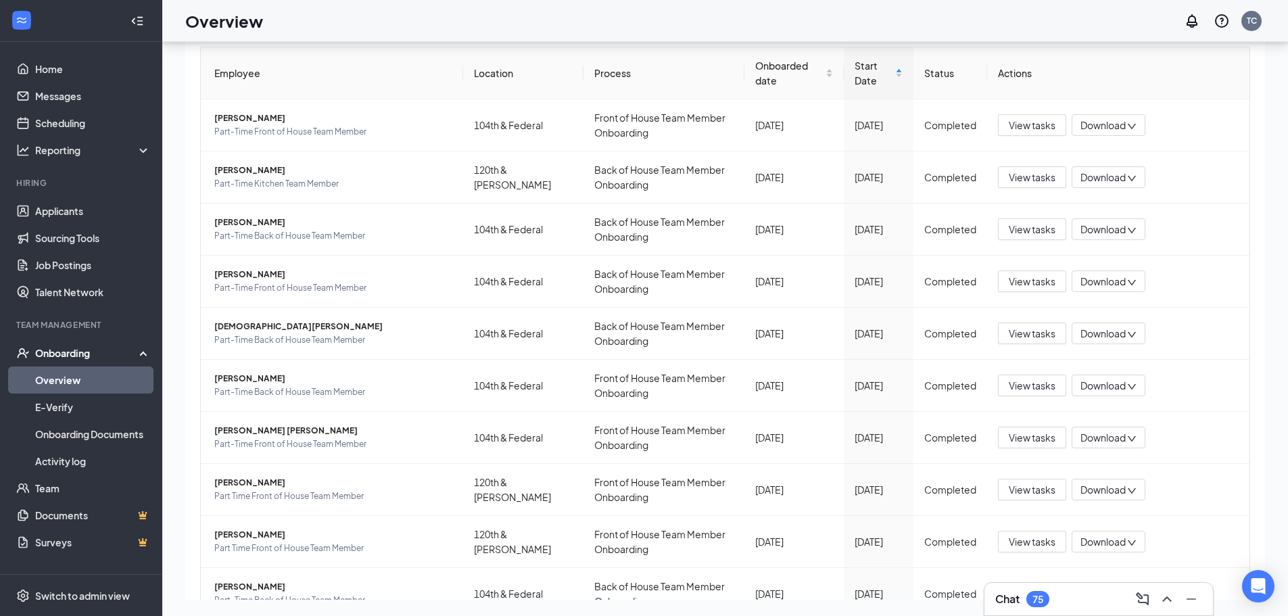
scroll to position [59, 0]
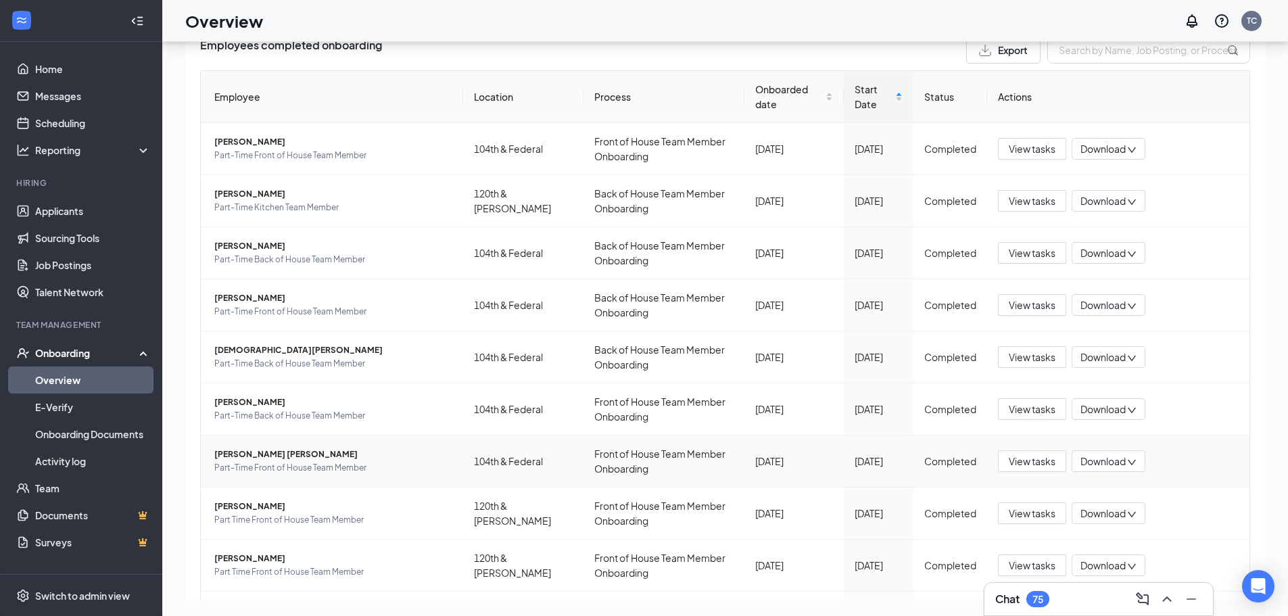
click at [1098, 462] on span "Download" at bounding box center [1102, 461] width 45 height 14
click at [1101, 527] on div "Download files" at bounding box center [1138, 525] width 146 height 16
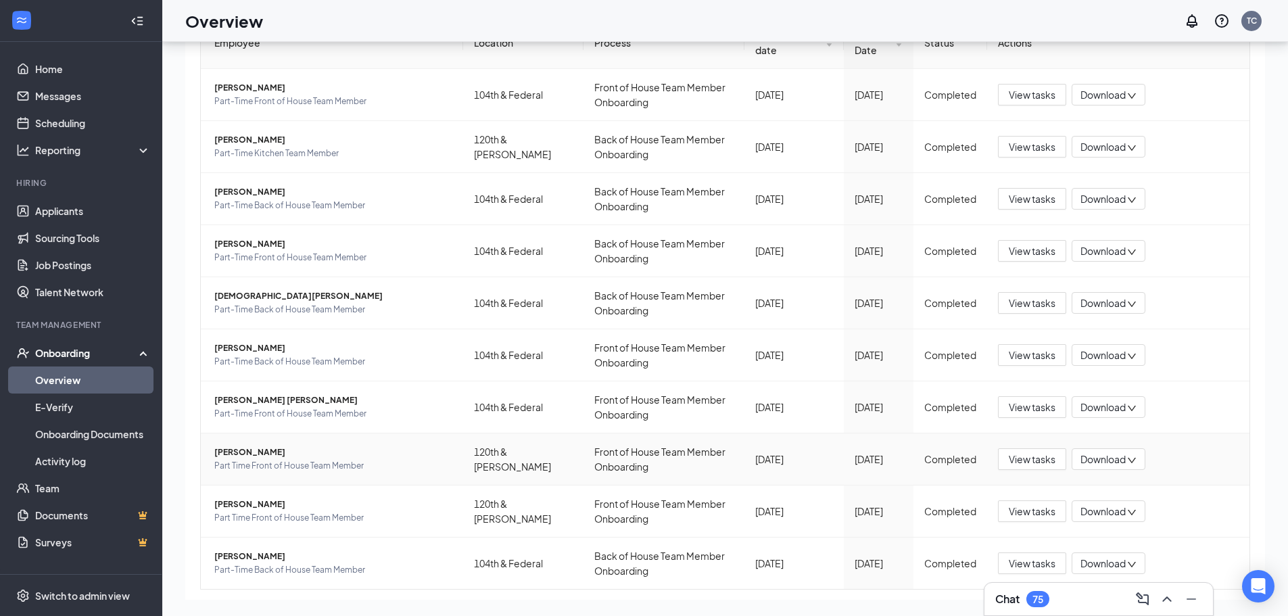
scroll to position [194, 0]
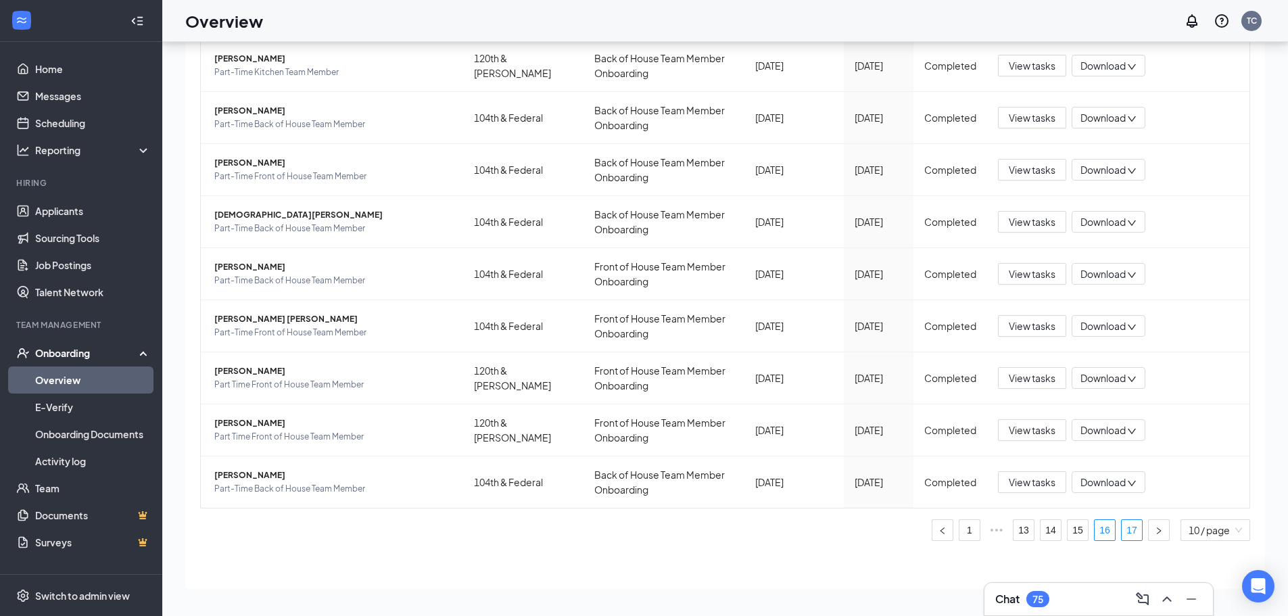
click at [1122, 533] on link "17" at bounding box center [1132, 530] width 20 height 20
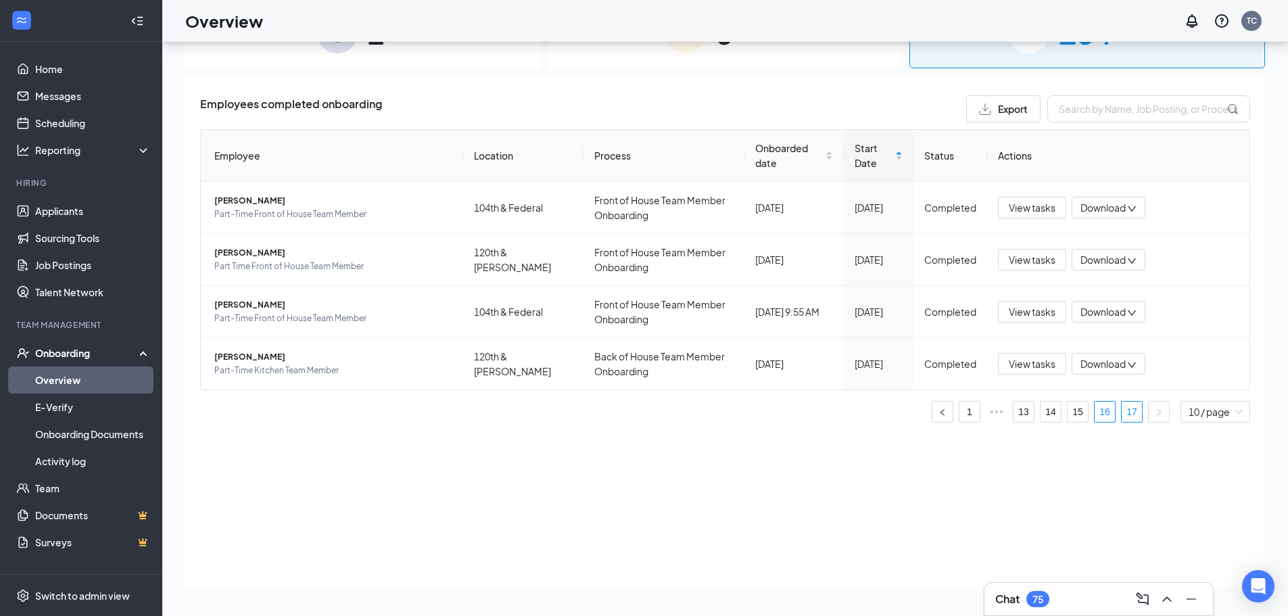
click at [1098, 416] on link "16" at bounding box center [1105, 412] width 20 height 20
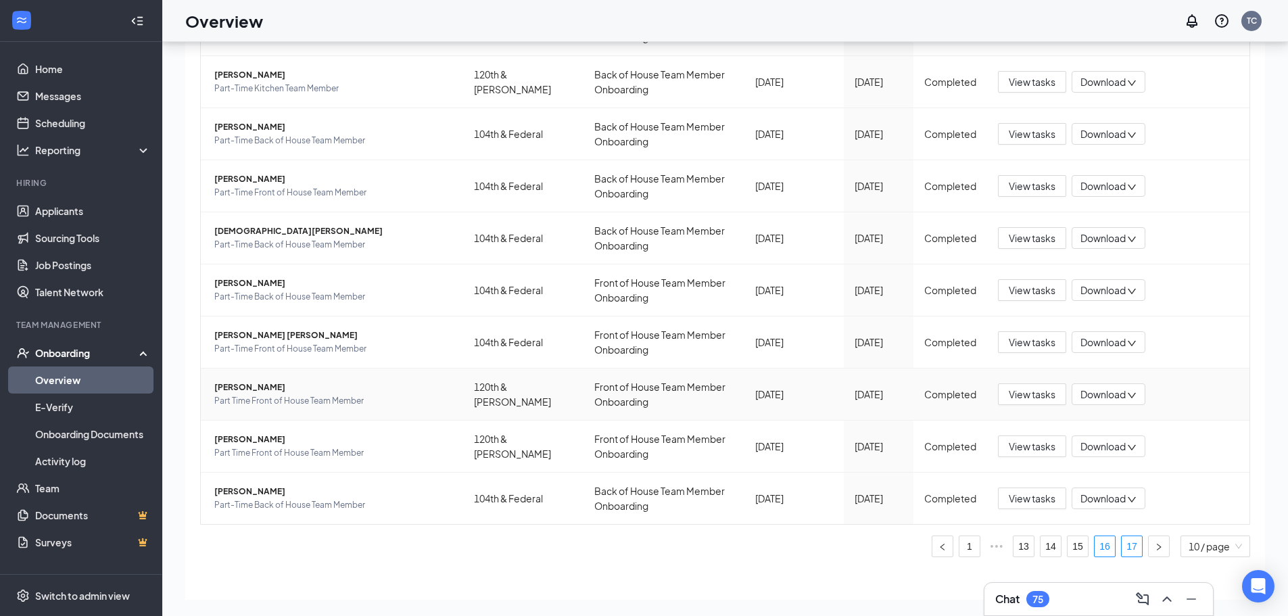
scroll to position [194, 0]
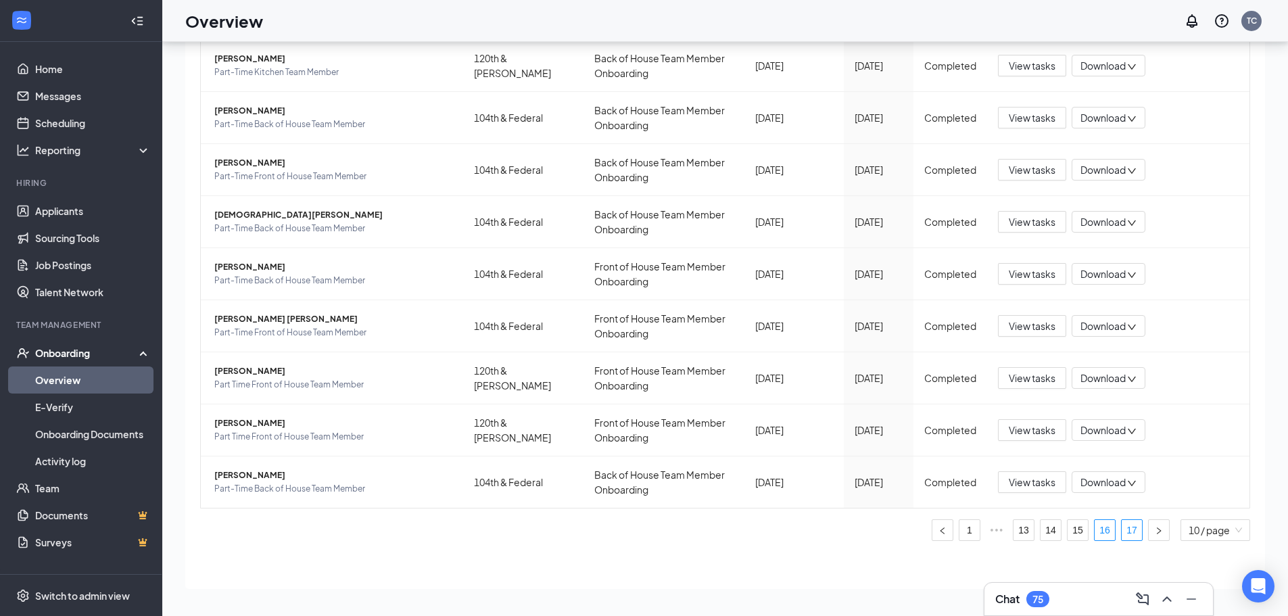
click at [1122, 533] on link "17" at bounding box center [1132, 530] width 20 height 20
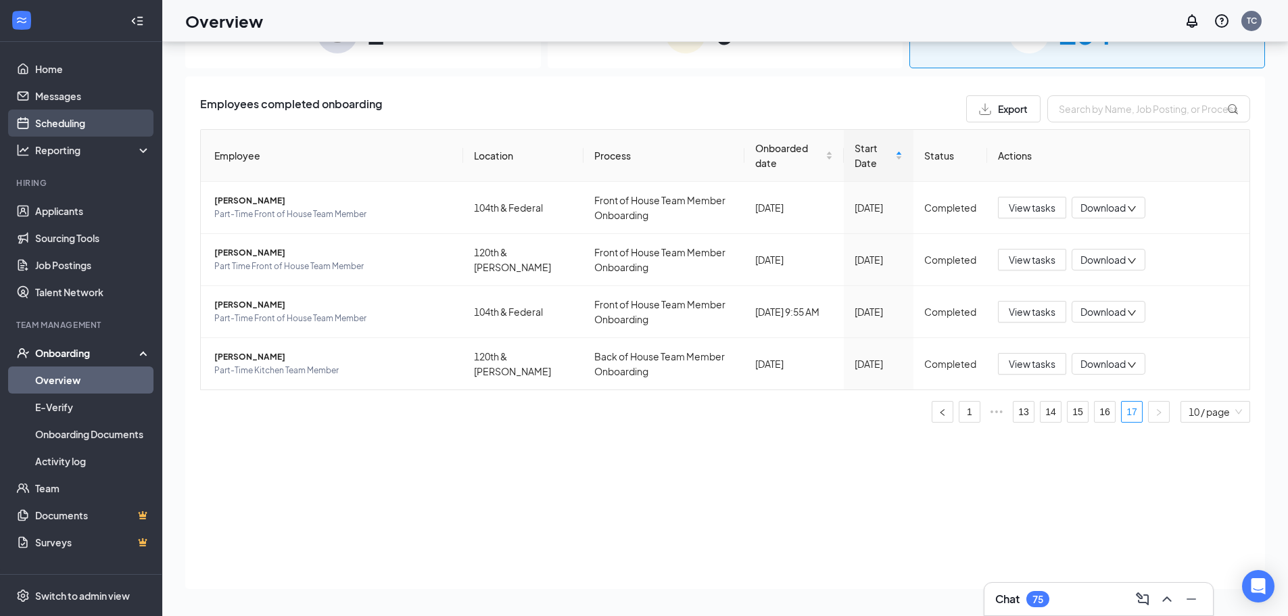
click at [59, 124] on link "Scheduling" at bounding box center [93, 123] width 116 height 27
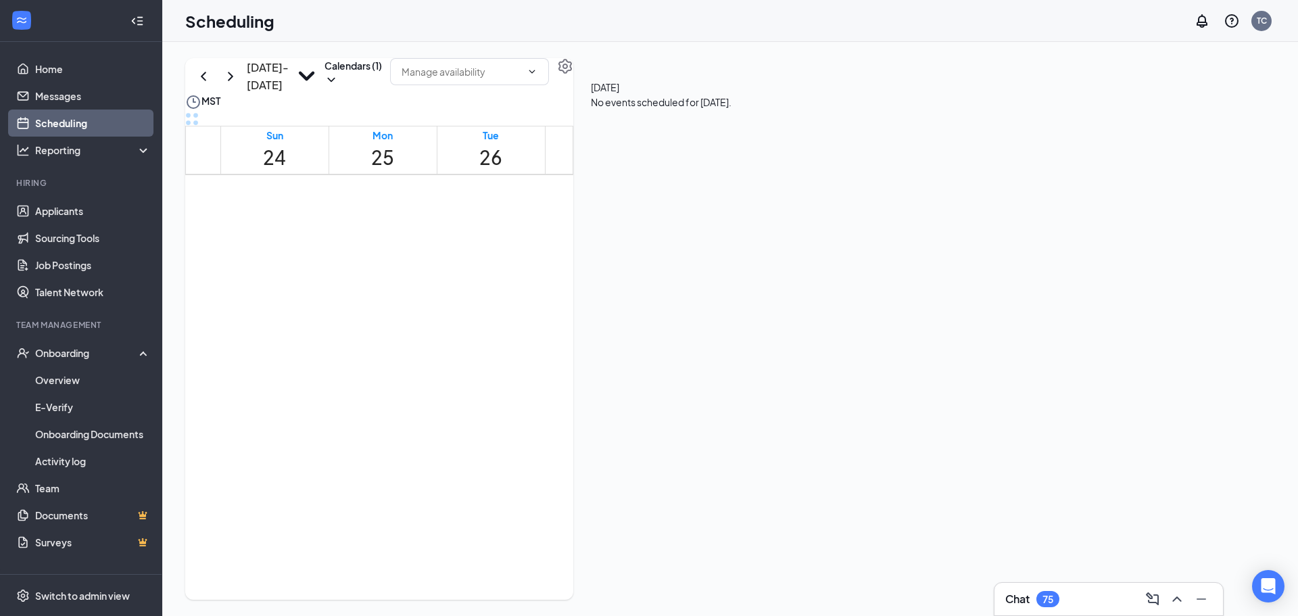
scroll to position [665, 0]
click at [382, 87] on button "Calendars (1)" at bounding box center [353, 72] width 57 height 28
click at [713, 229] on input "[PERSON_NAME]" at bounding box center [708, 233] width 9 height 9
checkbox input "true"
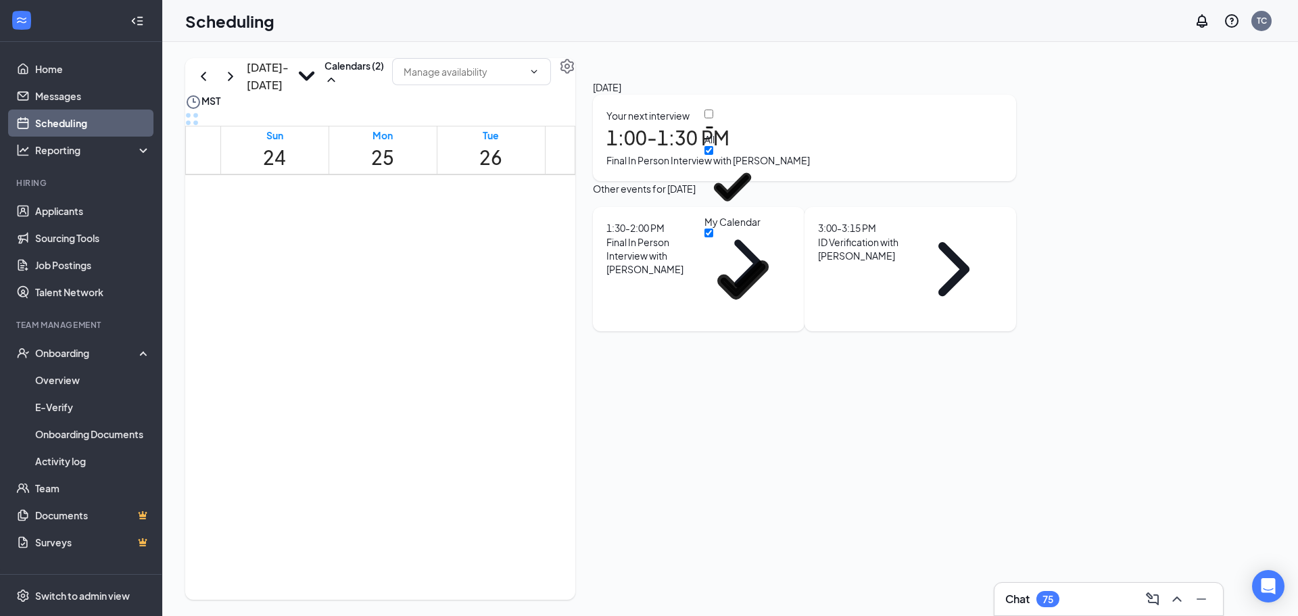
click at [902, 235] on div "3:00 - 3:15 PM" at bounding box center [860, 227] width 84 height 15
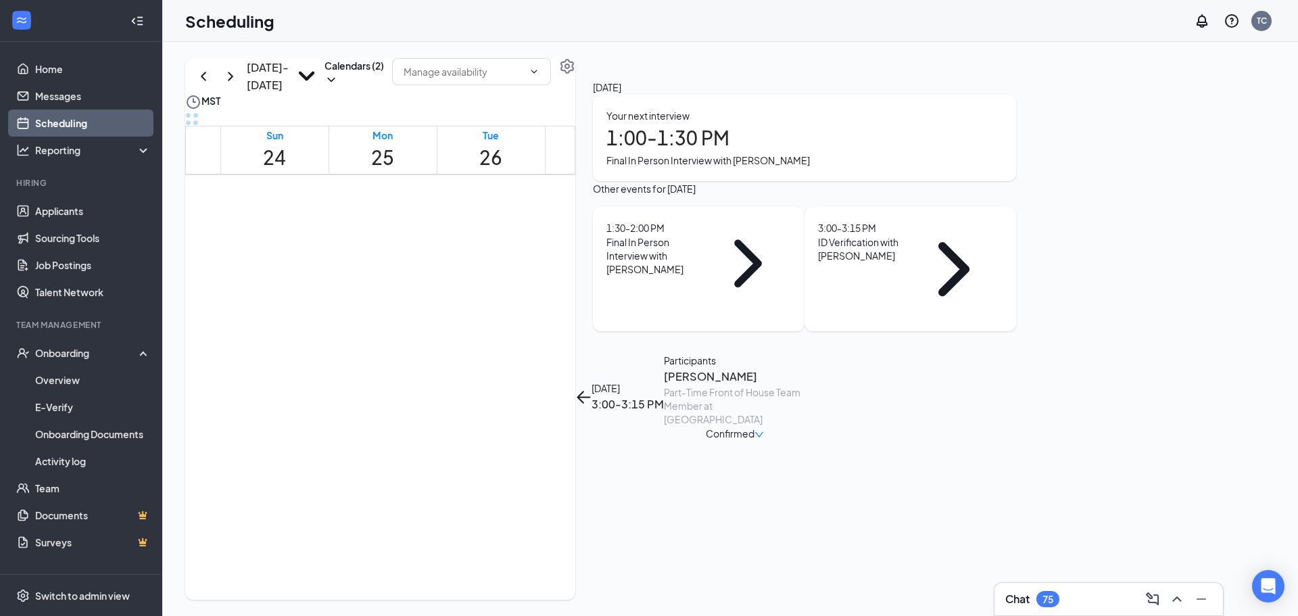
click at [806, 368] on h3 "[PERSON_NAME]" at bounding box center [735, 377] width 142 height 18
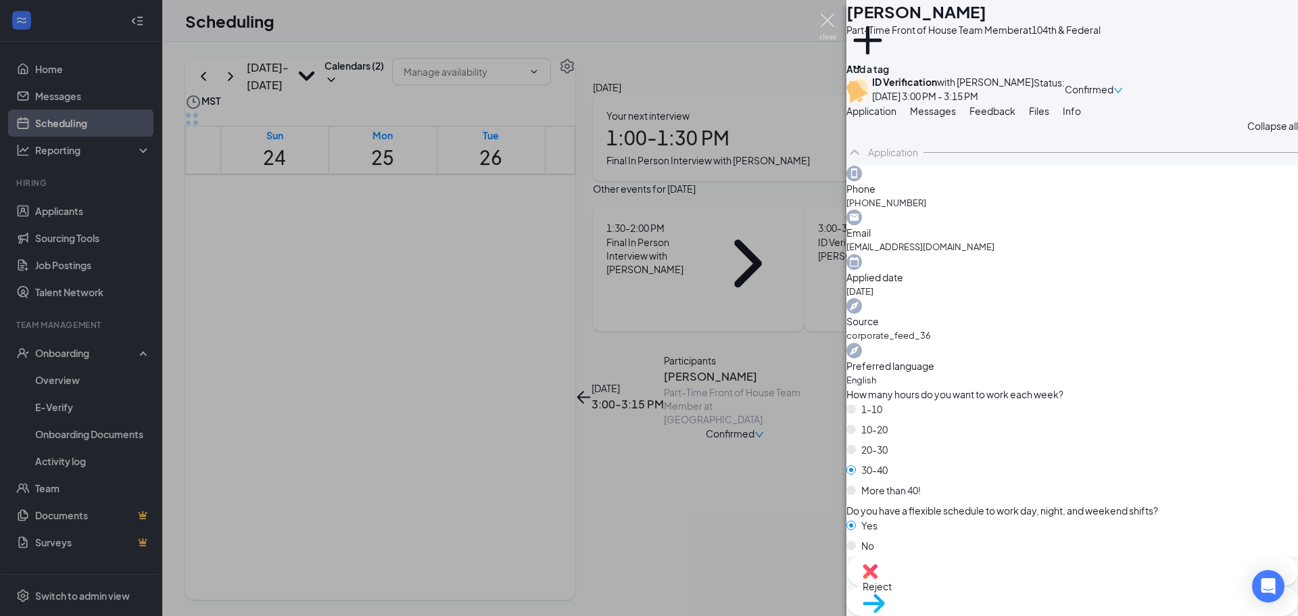
click at [823, 16] on img at bounding box center [827, 27] width 17 height 26
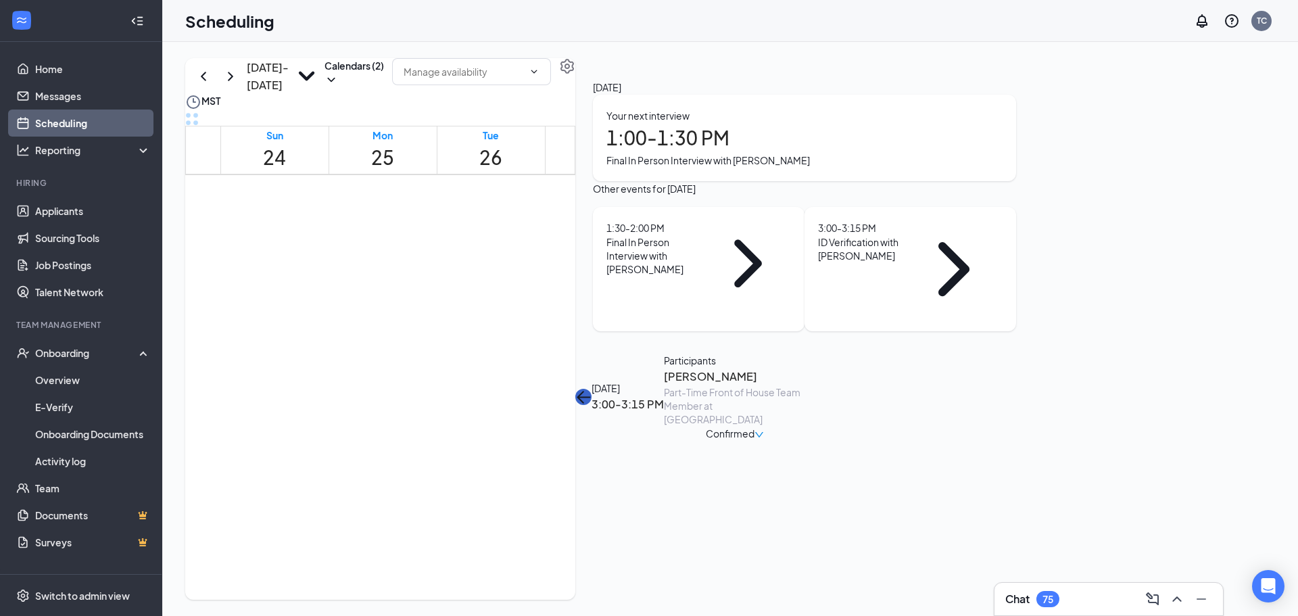
click at [592, 389] on button "back-button" at bounding box center [583, 397] width 16 height 16
click at [969, 296] on icon "ChevronRight" at bounding box center [953, 269] width 31 height 54
click at [754, 426] on span "Confirmed" at bounding box center [730, 433] width 49 height 15
click at [1196, 204] on span "Request Reschedule" at bounding box center [1170, 210] width 93 height 15
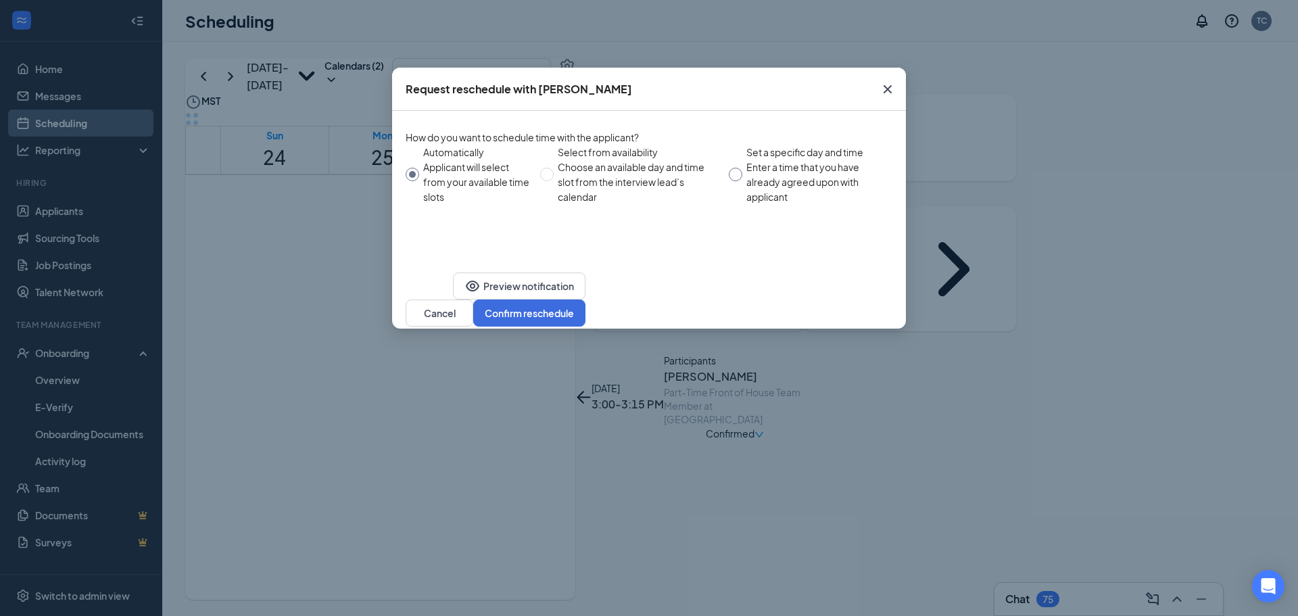
click at [811, 166] on div "Enter a time that you have already agreed upon with applicant" at bounding box center [813, 182] width 135 height 45
click at [742, 168] on input "Set a specific day and time Enter a time that you have already agreed upon with…" at bounding box center [736, 175] width 14 height 14
radio input "true"
radio input "false"
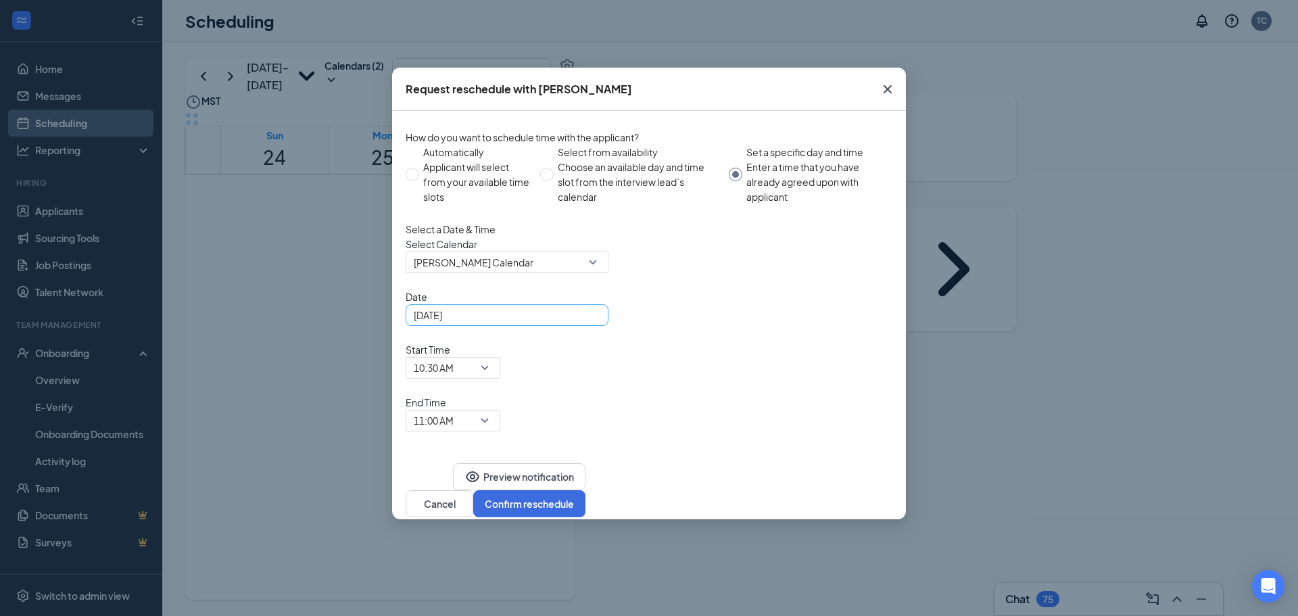
click at [487, 322] on input "[DATE]" at bounding box center [506, 315] width 184 height 15
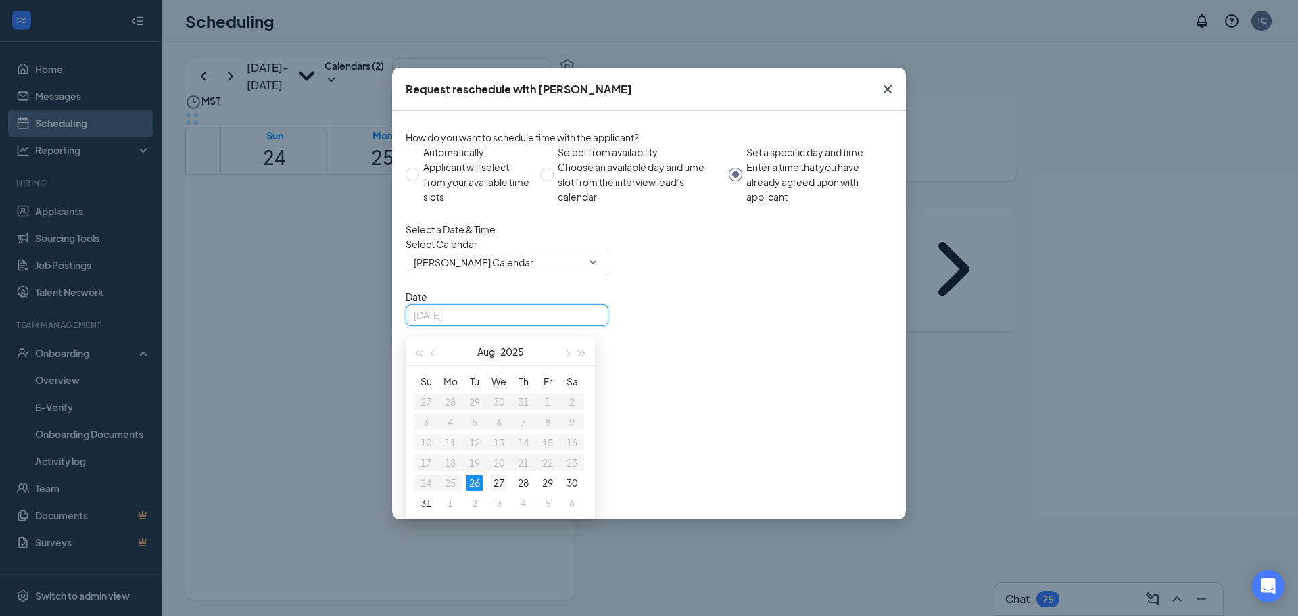
type input "[DATE]"
click at [502, 491] on div "27" at bounding box center [499, 483] width 16 height 16
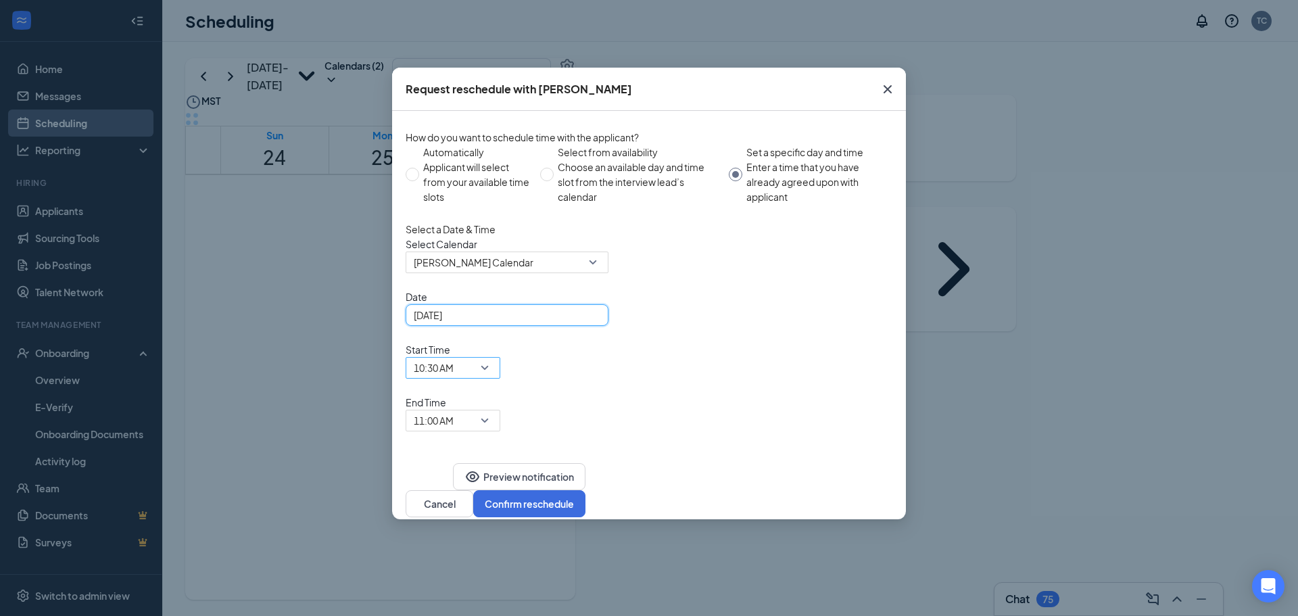
click at [480, 358] on span "10:30 AM" at bounding box center [447, 376] width 66 height 37
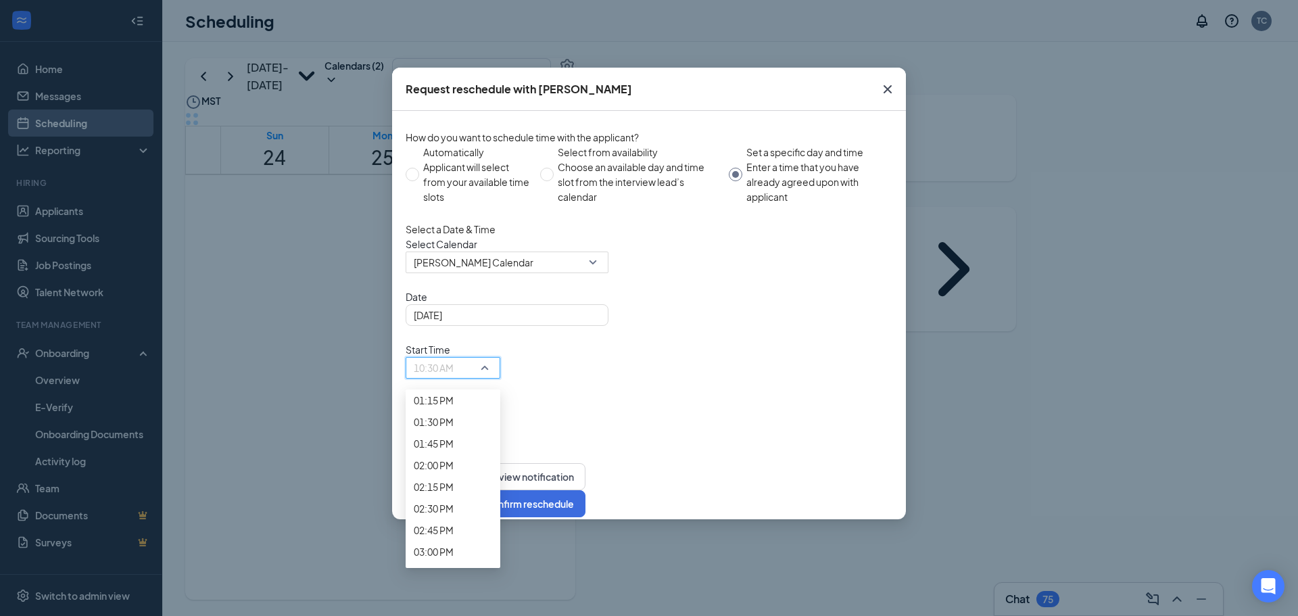
click at [752, 376] on div "How do you want to schedule time with the applicant? Automatically Applicant wi…" at bounding box center [649, 286] width 514 height 350
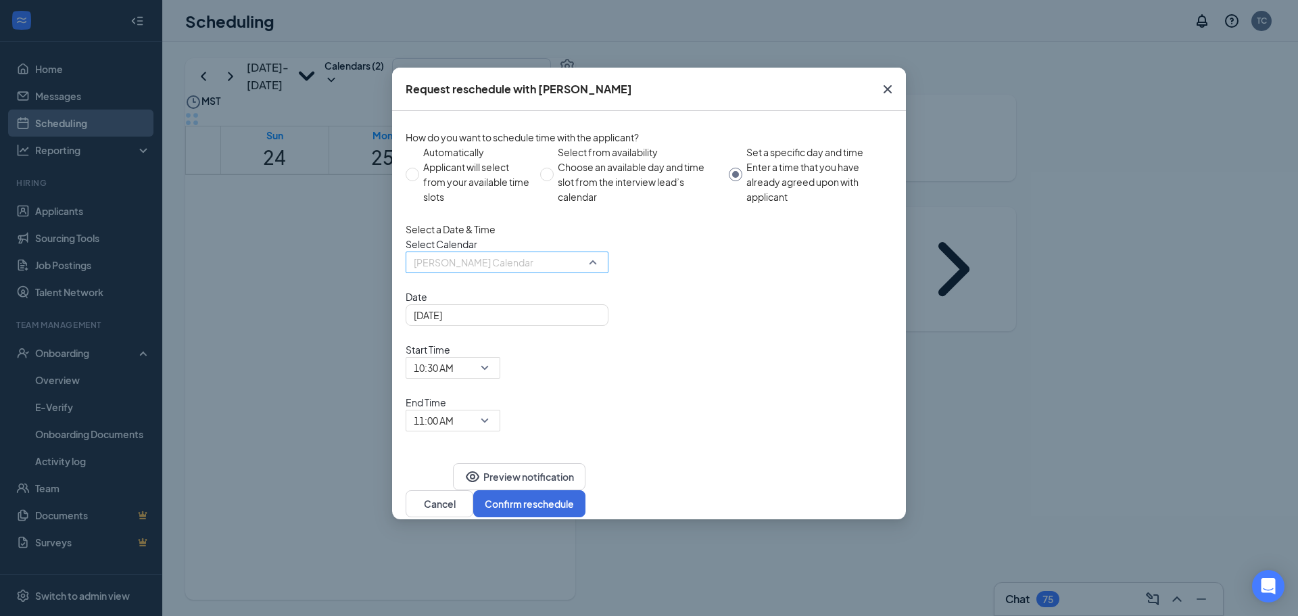
click at [572, 285] on span "[PERSON_NAME] Calendar" at bounding box center [501, 270] width 174 height 37
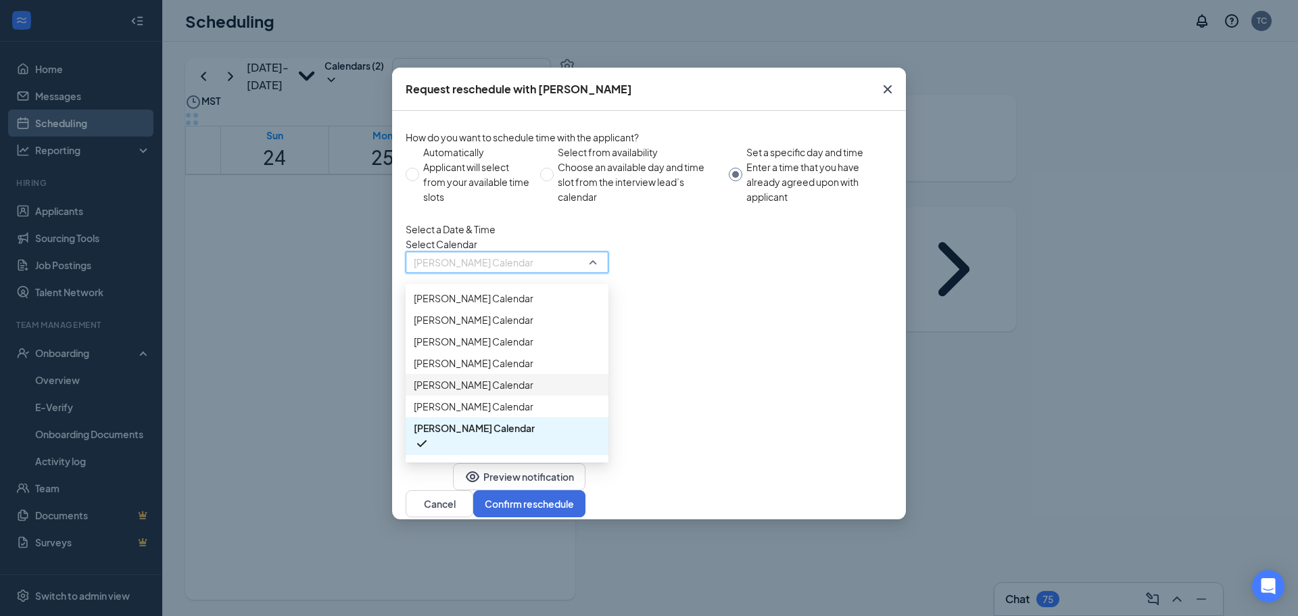
scroll to position [0, 0]
click at [487, 305] on span "[PERSON_NAME] Calendar" at bounding box center [474, 297] width 120 height 15
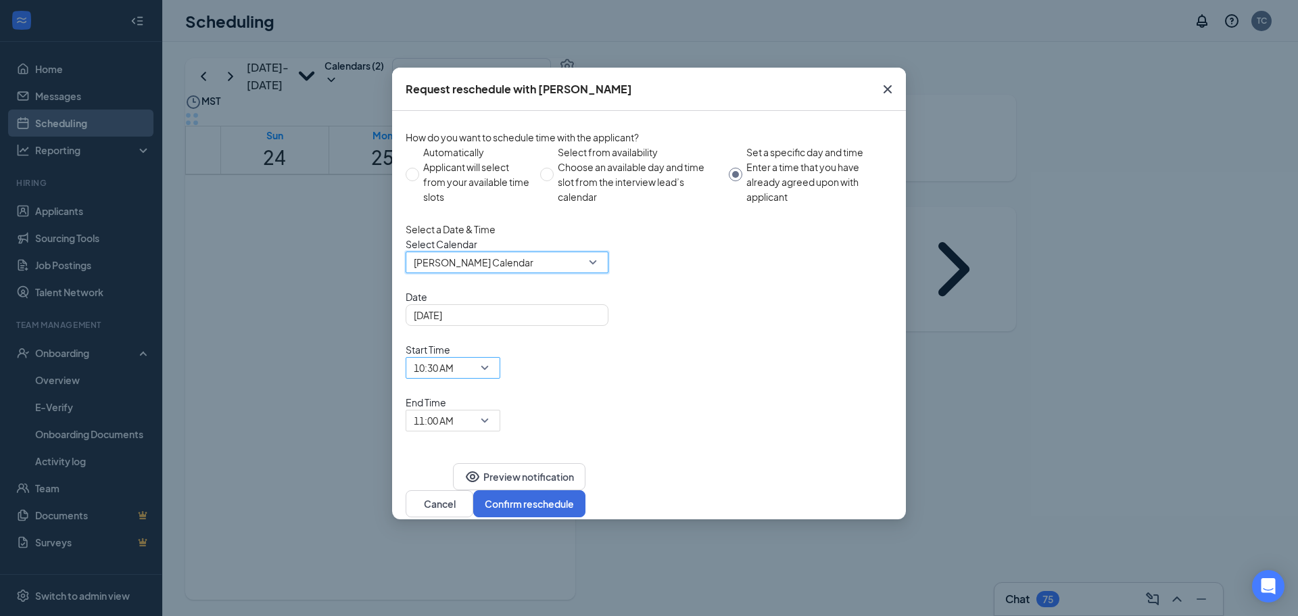
click at [480, 358] on span "10:30 AM" at bounding box center [447, 376] width 66 height 37
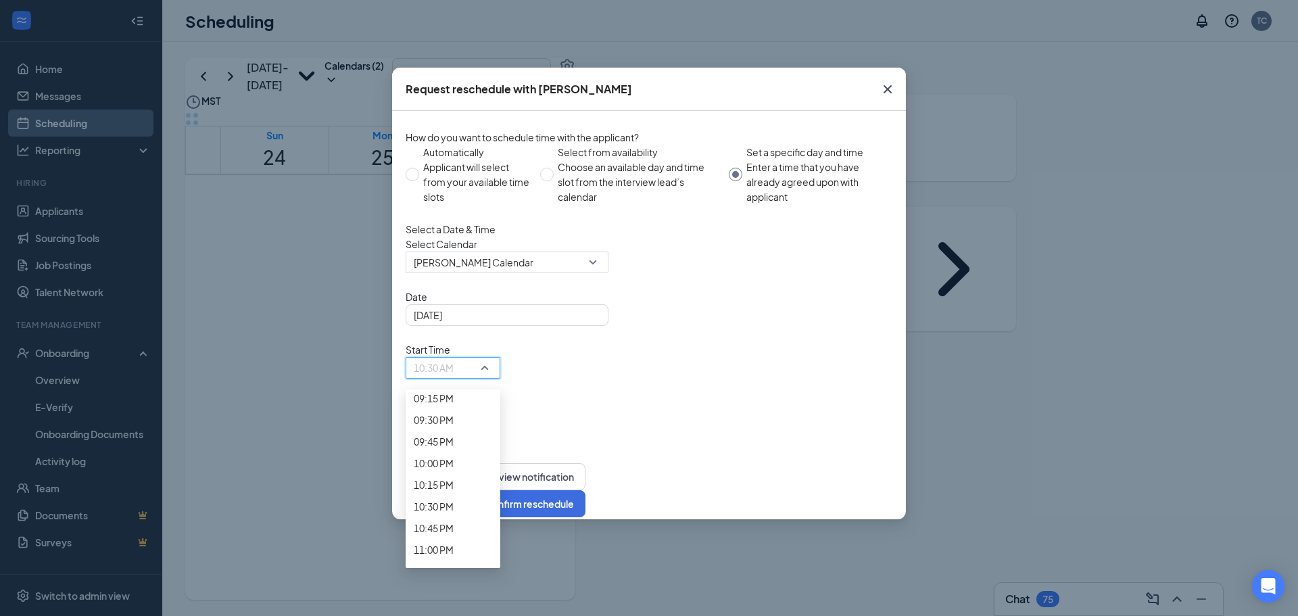
scroll to position [1842, 0]
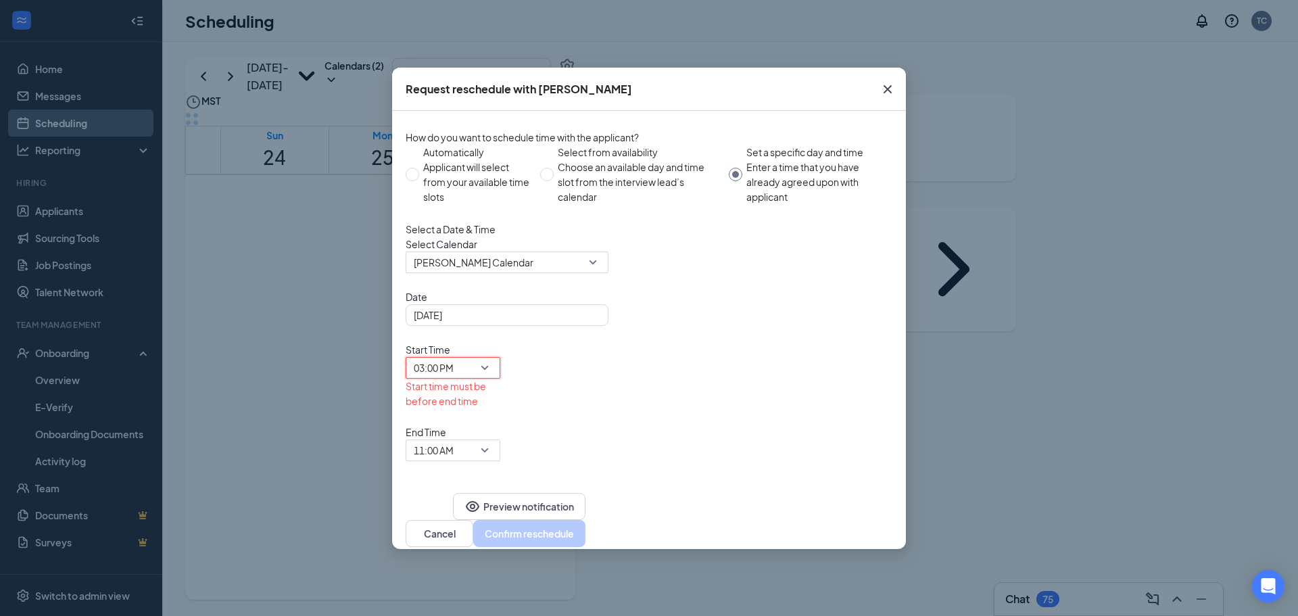
click at [500, 425] on div "End Time 11:00 AM" at bounding box center [453, 443] width 95 height 37
click at [454, 440] on span "11:00 AM" at bounding box center [434, 450] width 40 height 20
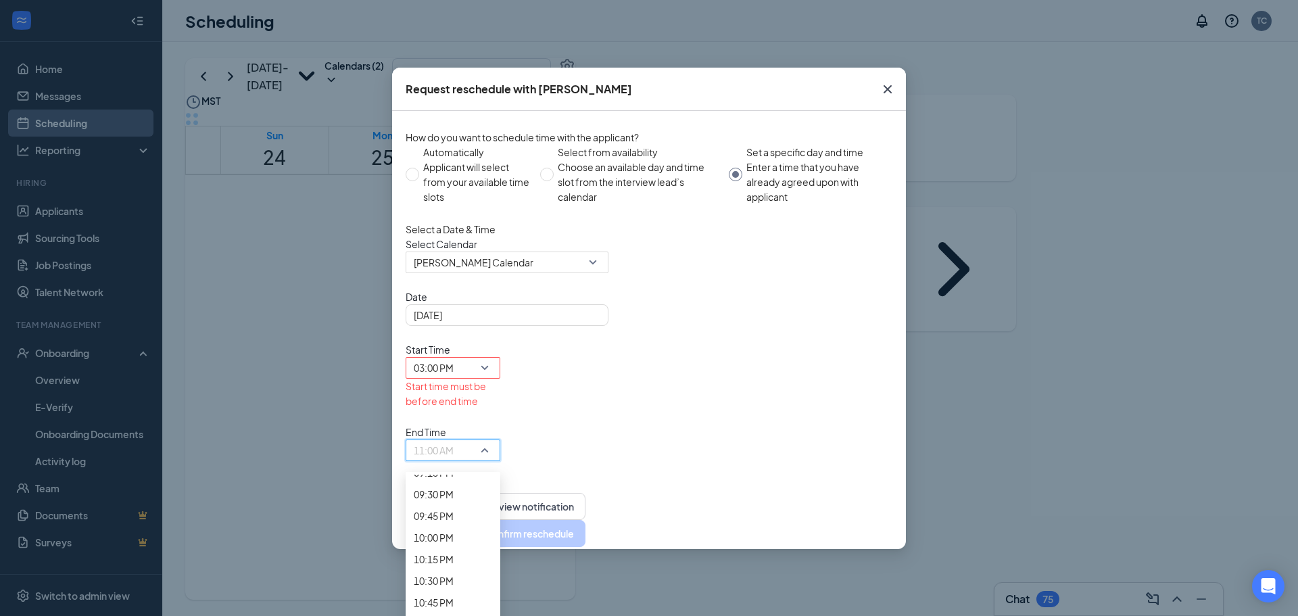
scroll to position [1836, 0]
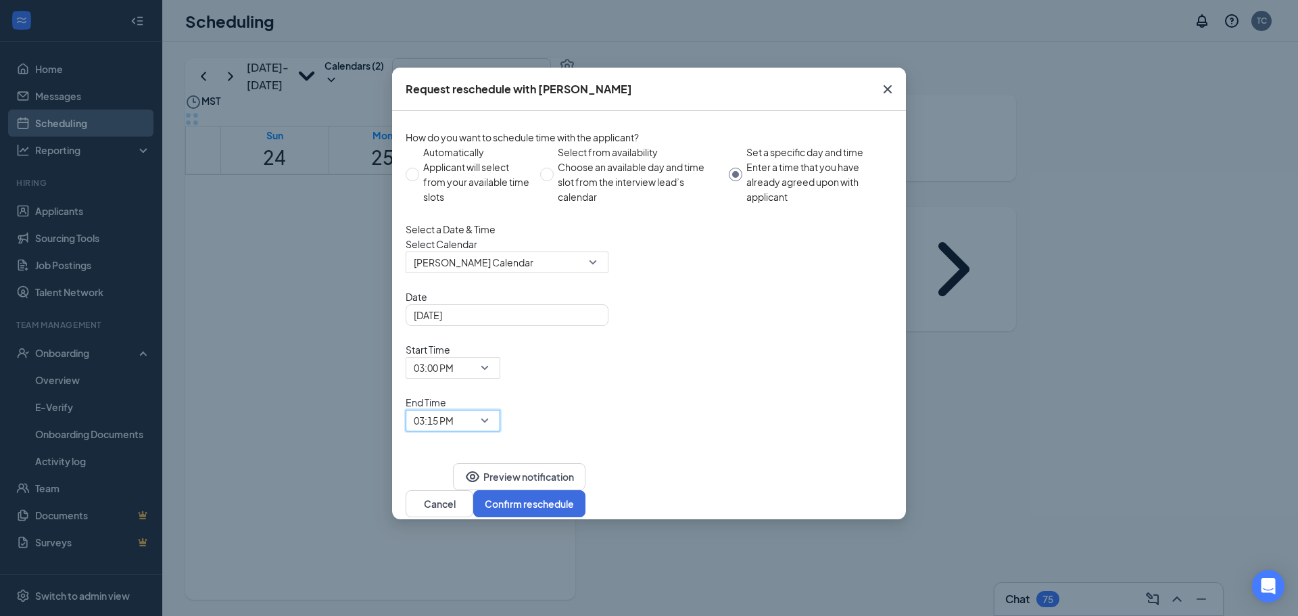
click at [563, 377] on div "How do you want to schedule time with the applicant? Automatically Applicant wi…" at bounding box center [649, 286] width 514 height 350
click at [585, 490] on button "Confirm reschedule" at bounding box center [529, 503] width 112 height 27
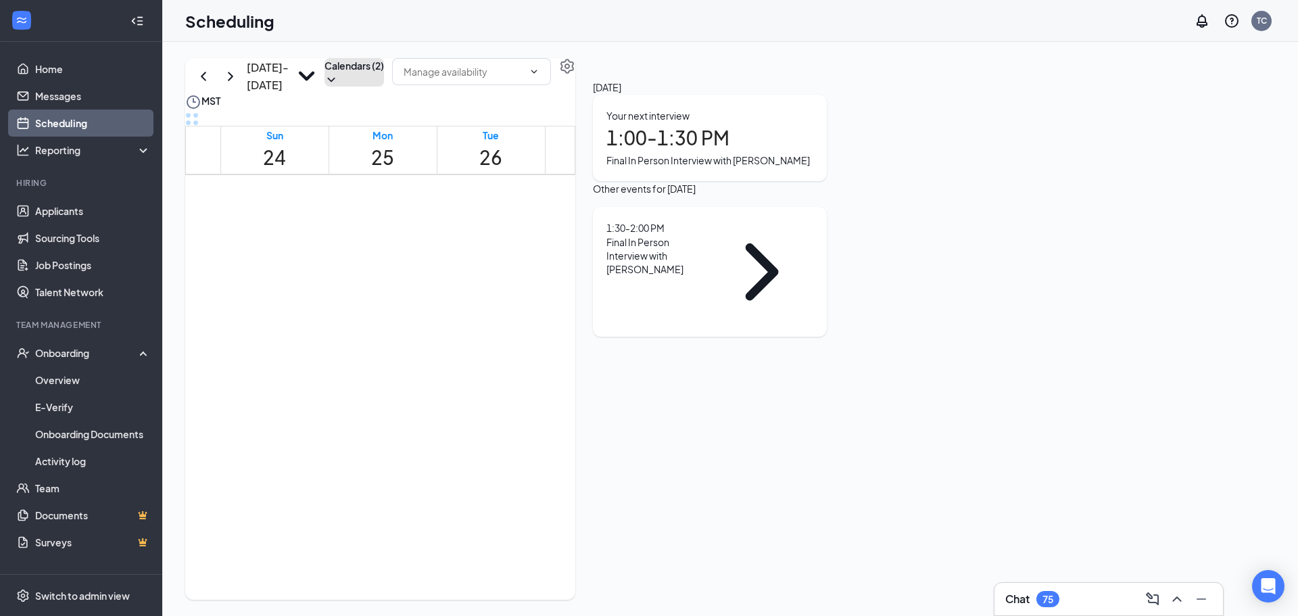
click at [384, 87] on button "Calendars (2)" at bounding box center [354, 72] width 59 height 28
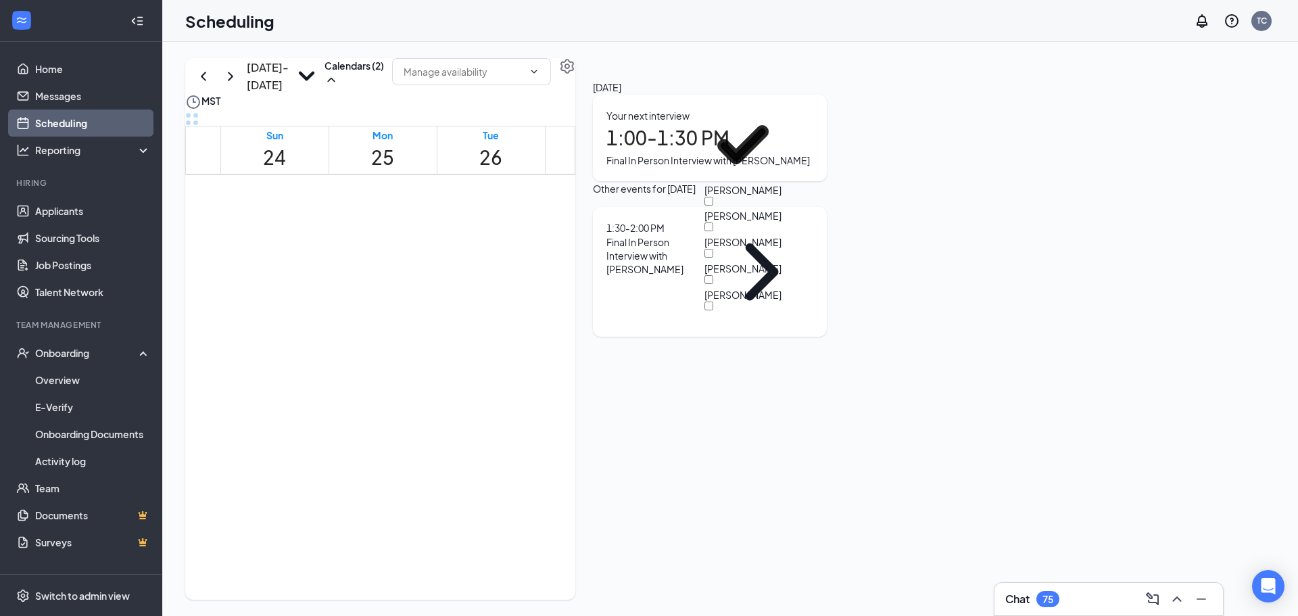
click at [809, 328] on div "[PERSON_NAME]" at bounding box center [765, 341] width 122 height 26
checkbox input "true"
click at [713, 431] on input "[PERSON_NAME]" at bounding box center [708, 435] width 9 height 9
checkbox input "true"
click at [713, 534] on input "[PERSON_NAME]" at bounding box center [708, 538] width 9 height 9
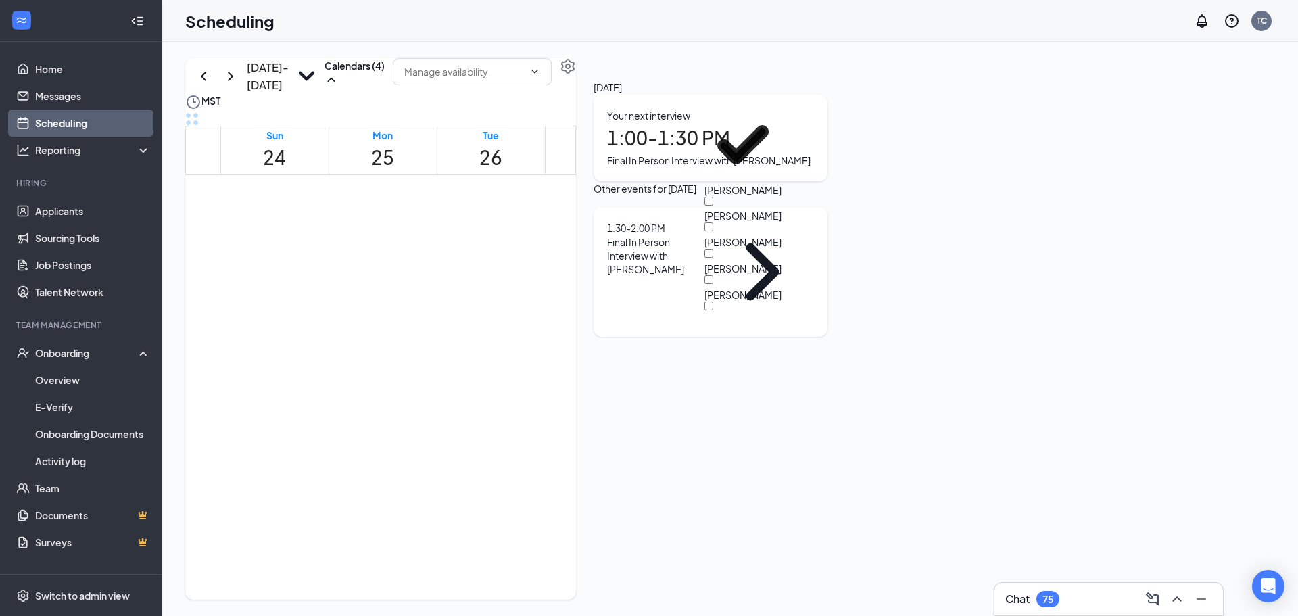
checkbox input "true"
click at [778, 585] on div "[PERSON_NAME]" at bounding box center [765, 598] width 122 height 26
checkbox input "true"
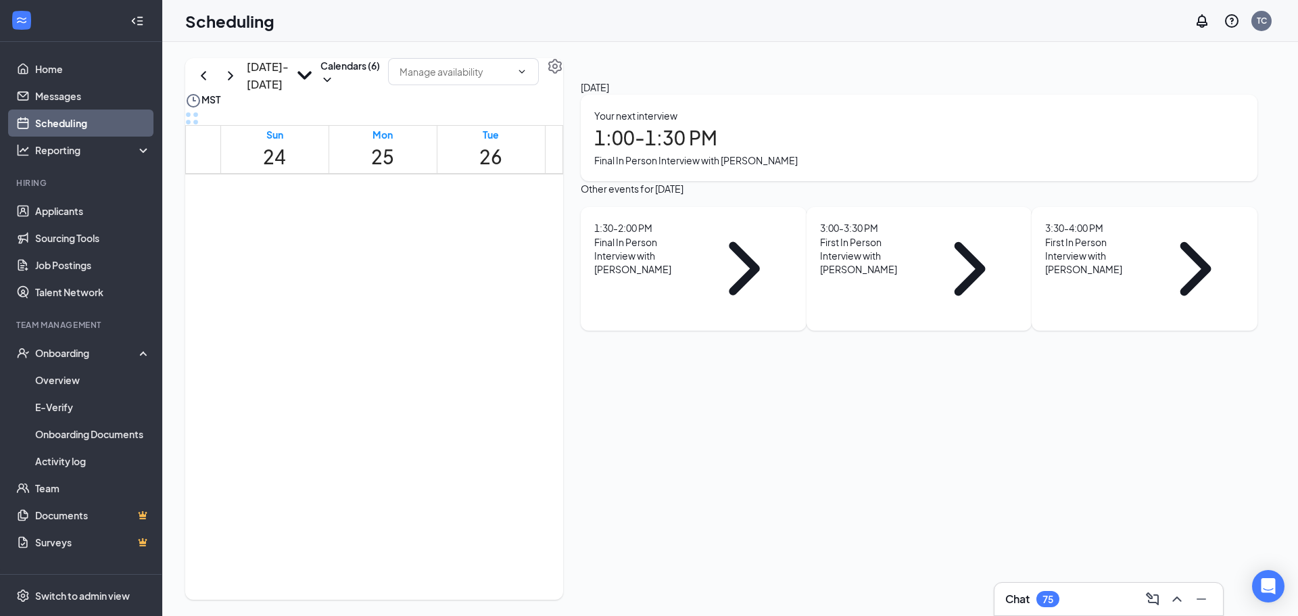
click at [563, 80] on div "[DATE] - [DATE] Calendars (6)" at bounding box center [374, 75] width 378 height 34
click at [74, 205] on link "Applicants" at bounding box center [93, 210] width 116 height 27
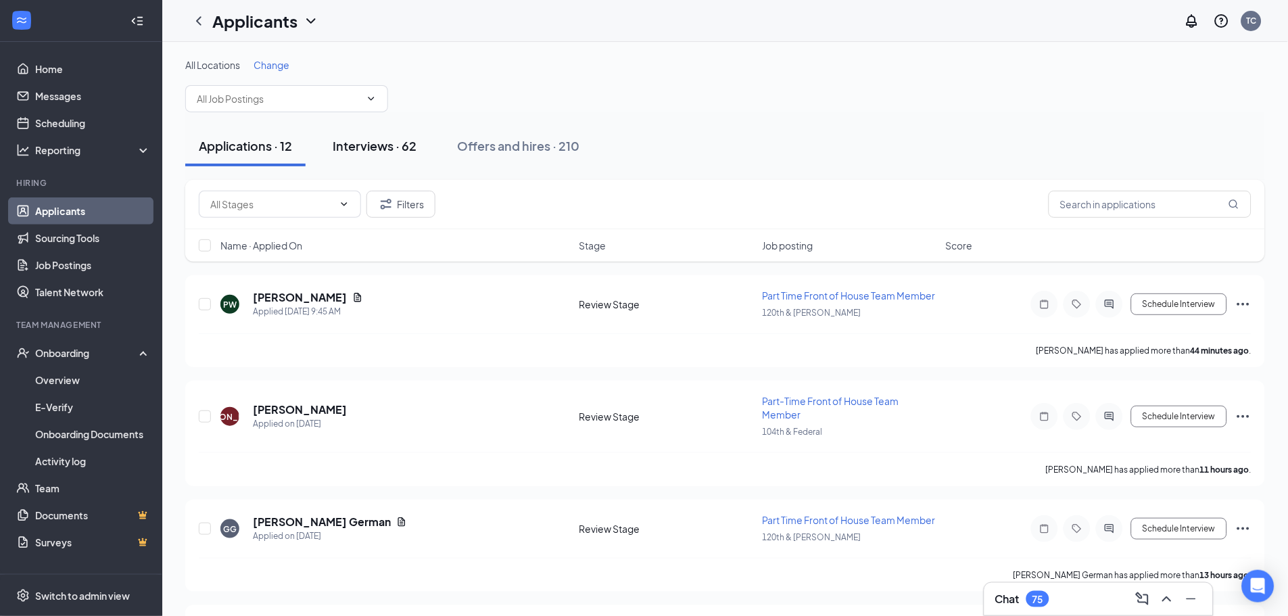
click at [400, 137] on div "Interviews · 62" at bounding box center [375, 145] width 84 height 17
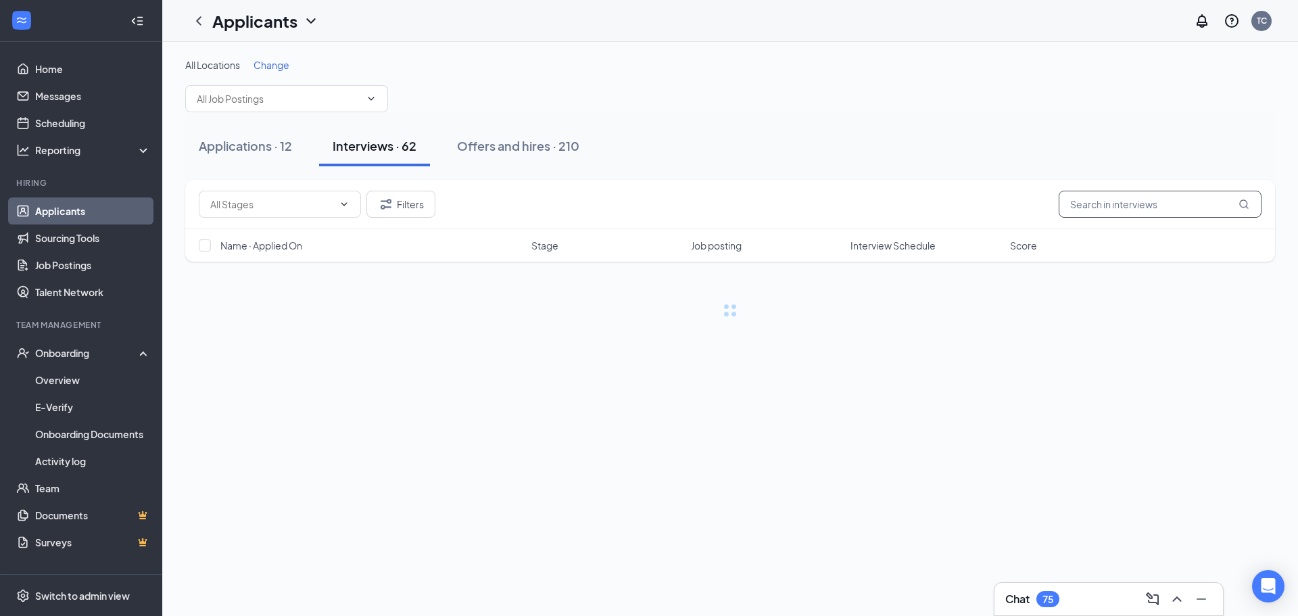
click at [1131, 203] on input "text" at bounding box center [1160, 204] width 203 height 27
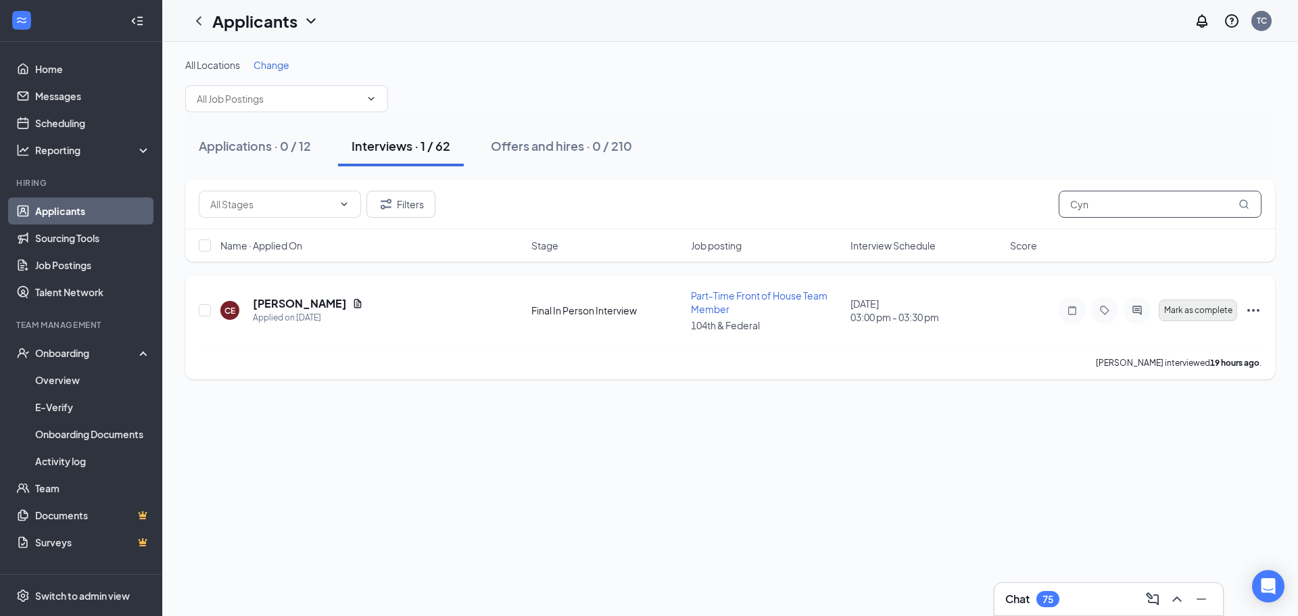
type input "Cyn"
click at [1196, 313] on span "Mark as complete" at bounding box center [1198, 310] width 68 height 9
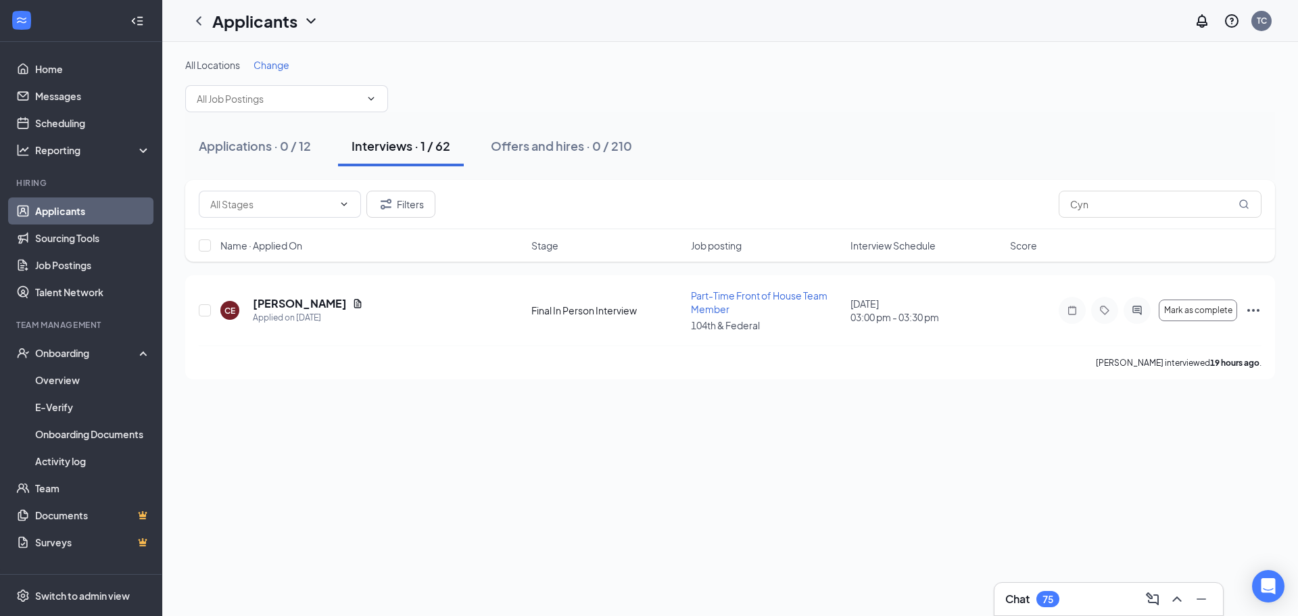
checkbox input "true"
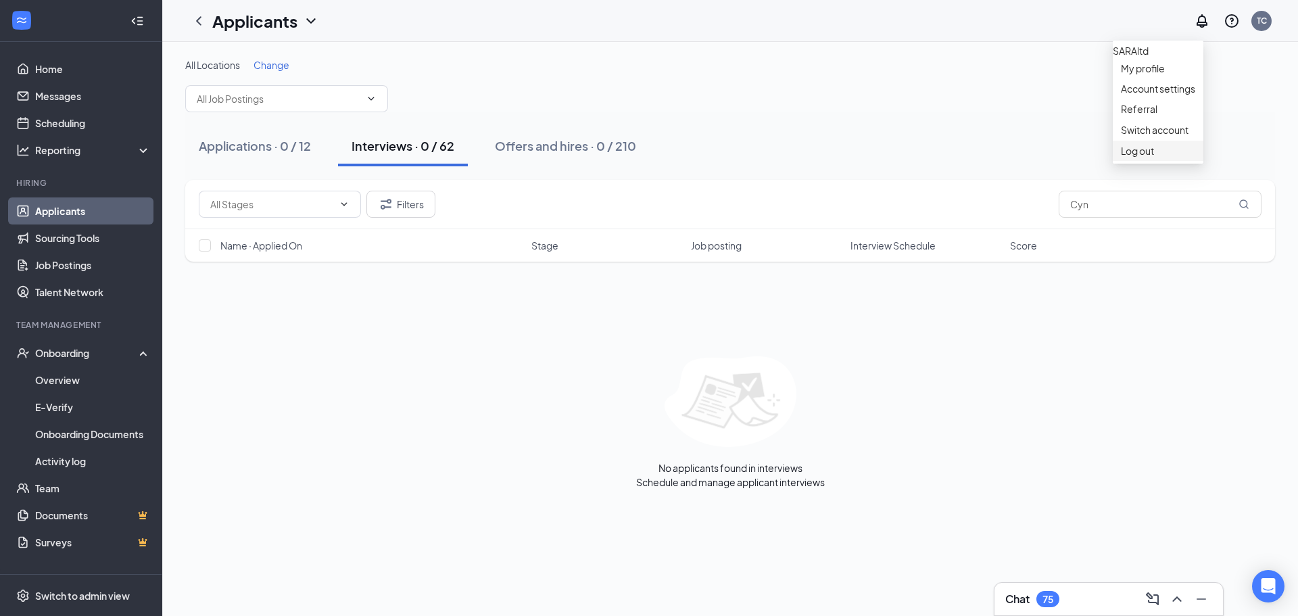
click at [1179, 158] on div "Log out" at bounding box center [1158, 151] width 74 height 14
